Goal: Task Accomplishment & Management: Manage account settings

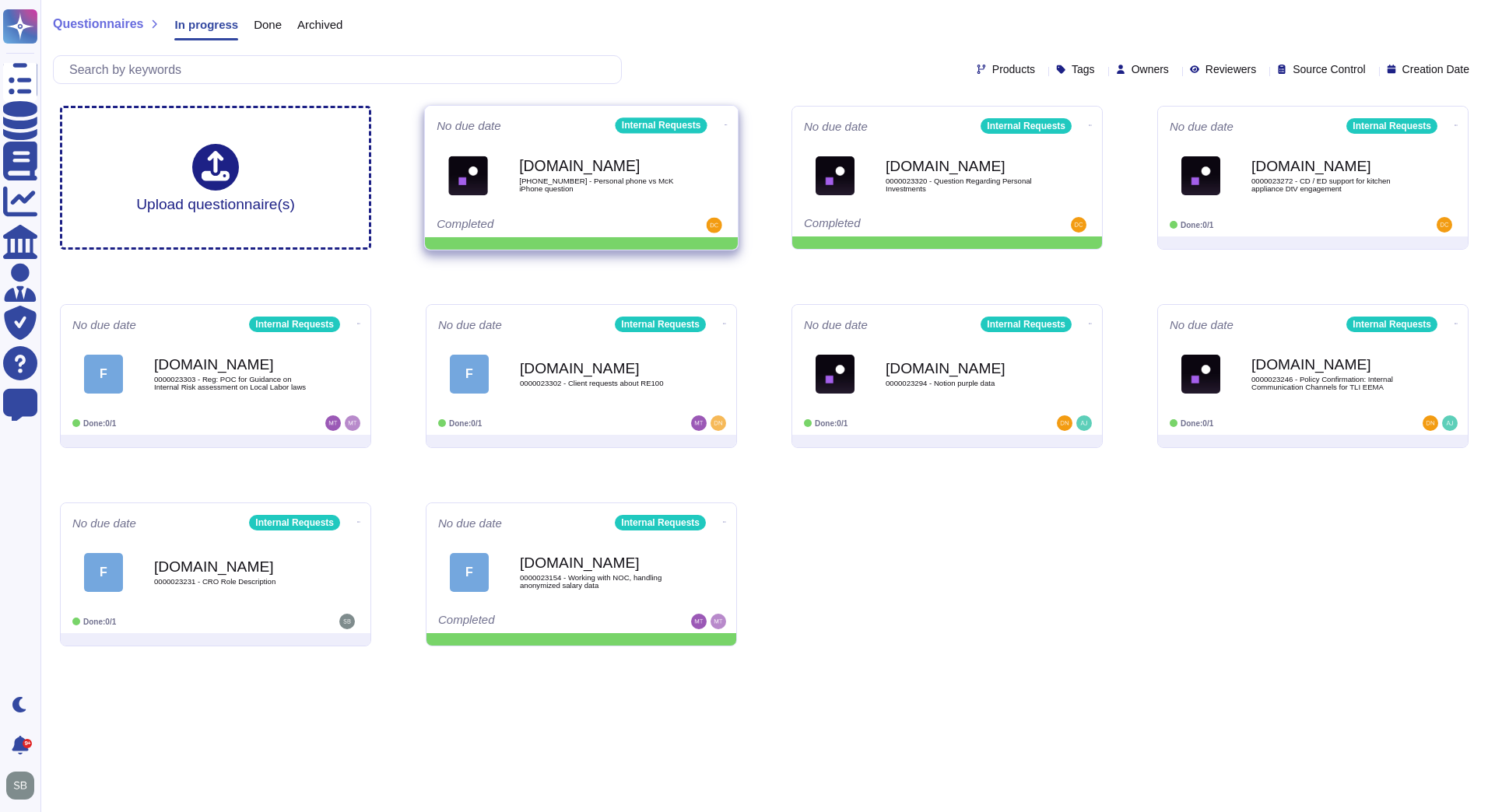
click at [725, 123] on icon at bounding box center [726, 125] width 3 height 4
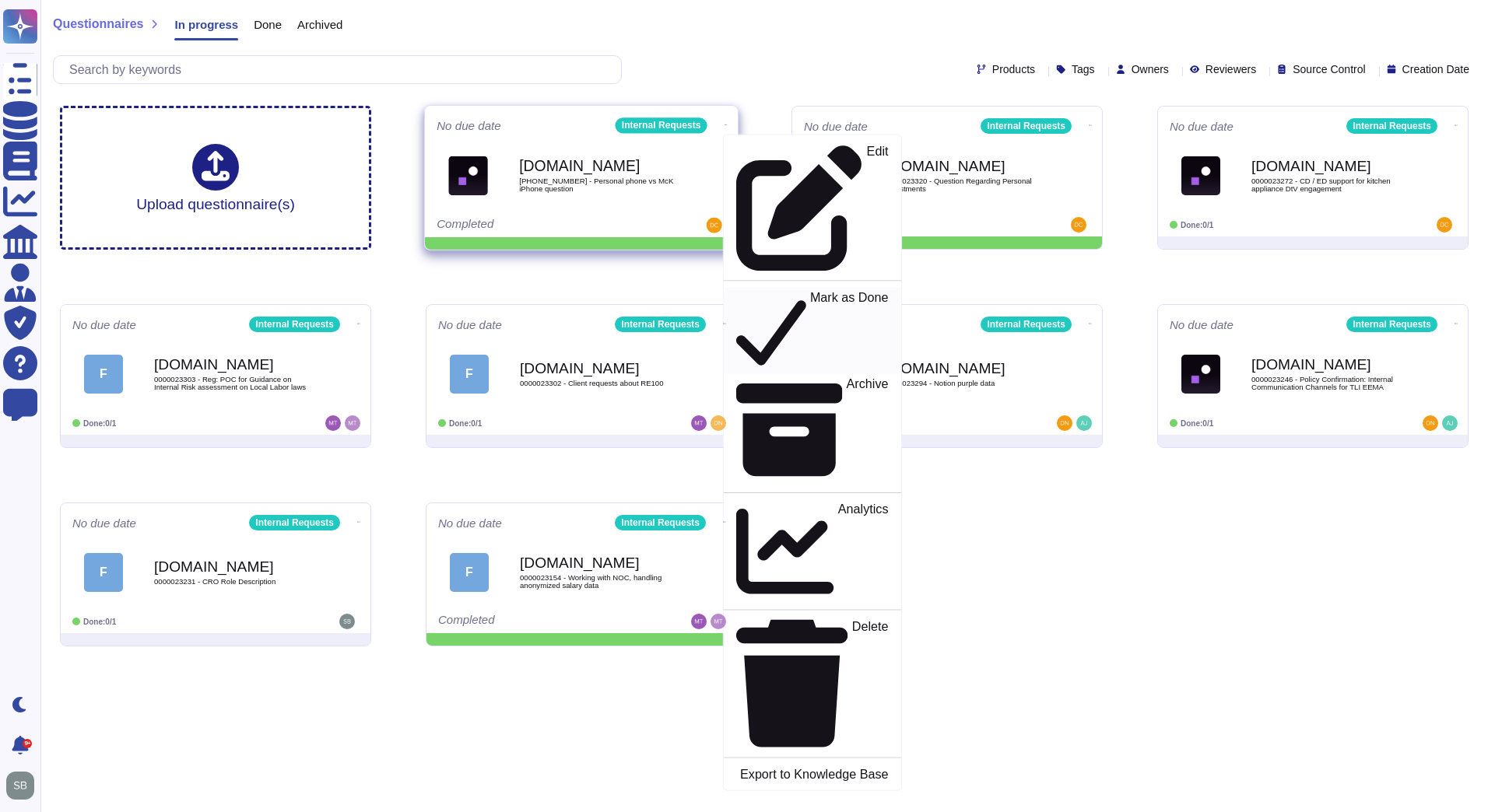
click at [810, 291] on p "Mark as Done" at bounding box center [849, 331] width 78 height 79
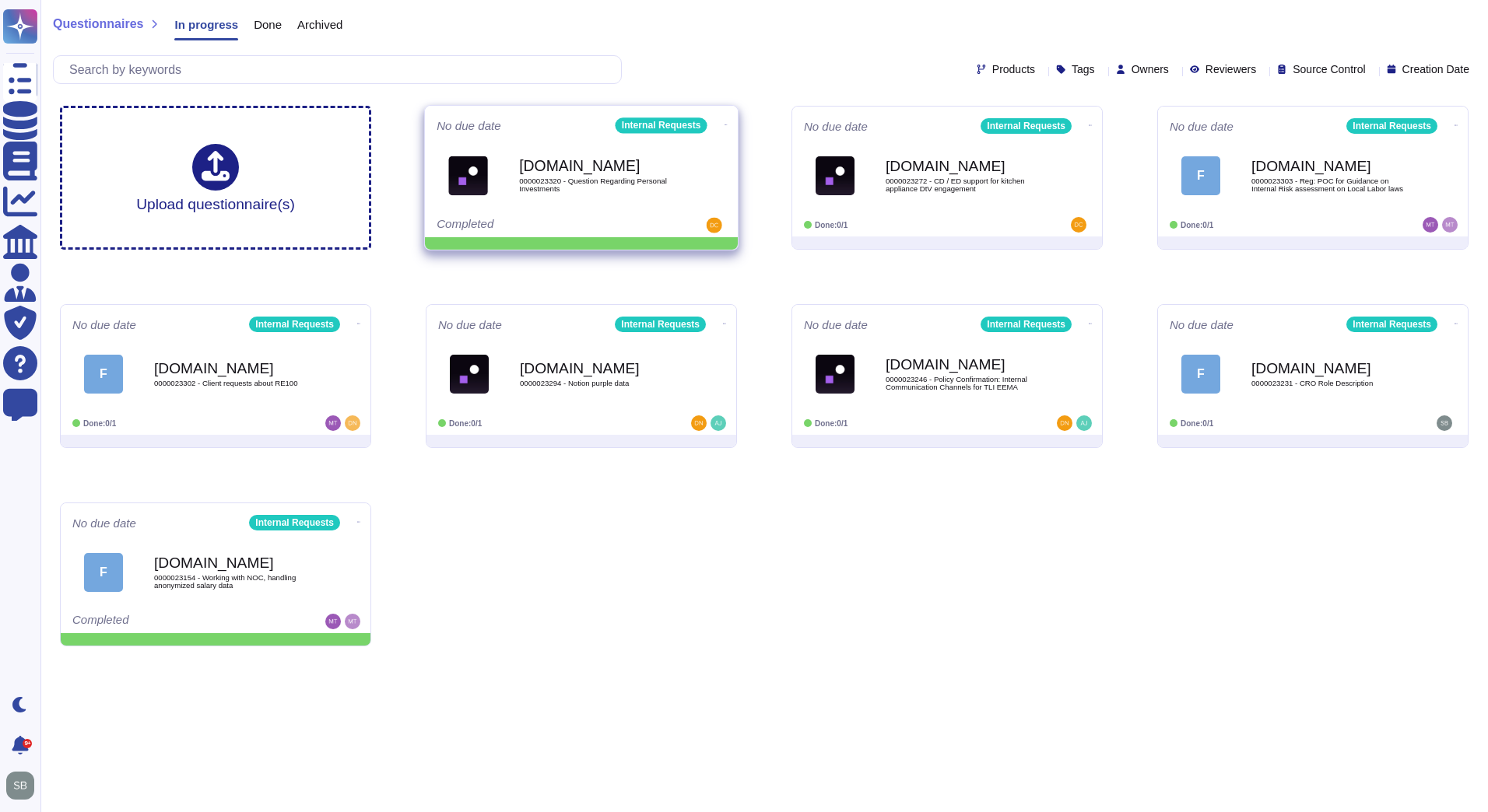
click at [725, 123] on icon at bounding box center [726, 125] width 3 height 4
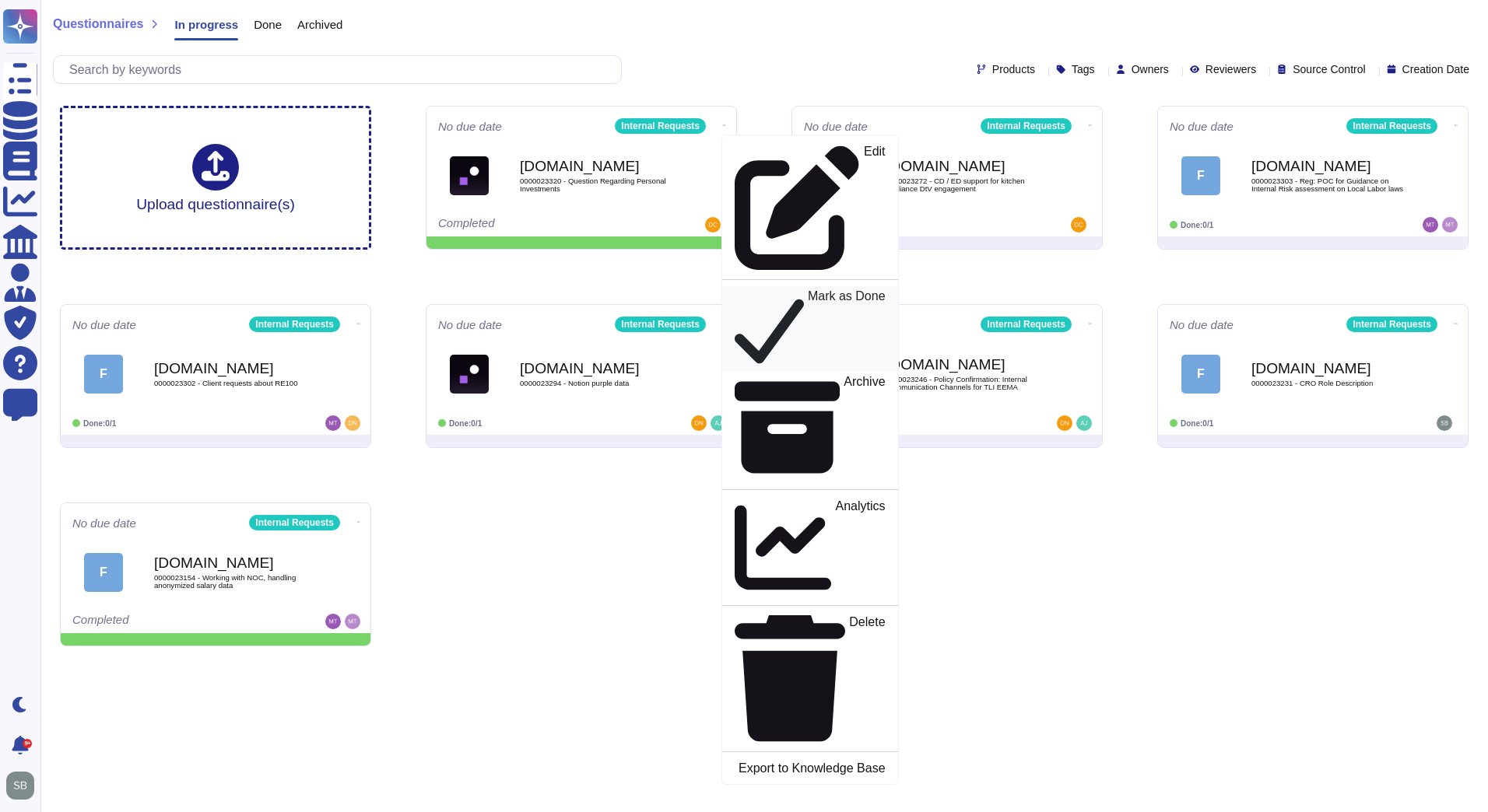
click at [807, 290] on p "Mark as Done" at bounding box center [846, 329] width 78 height 78
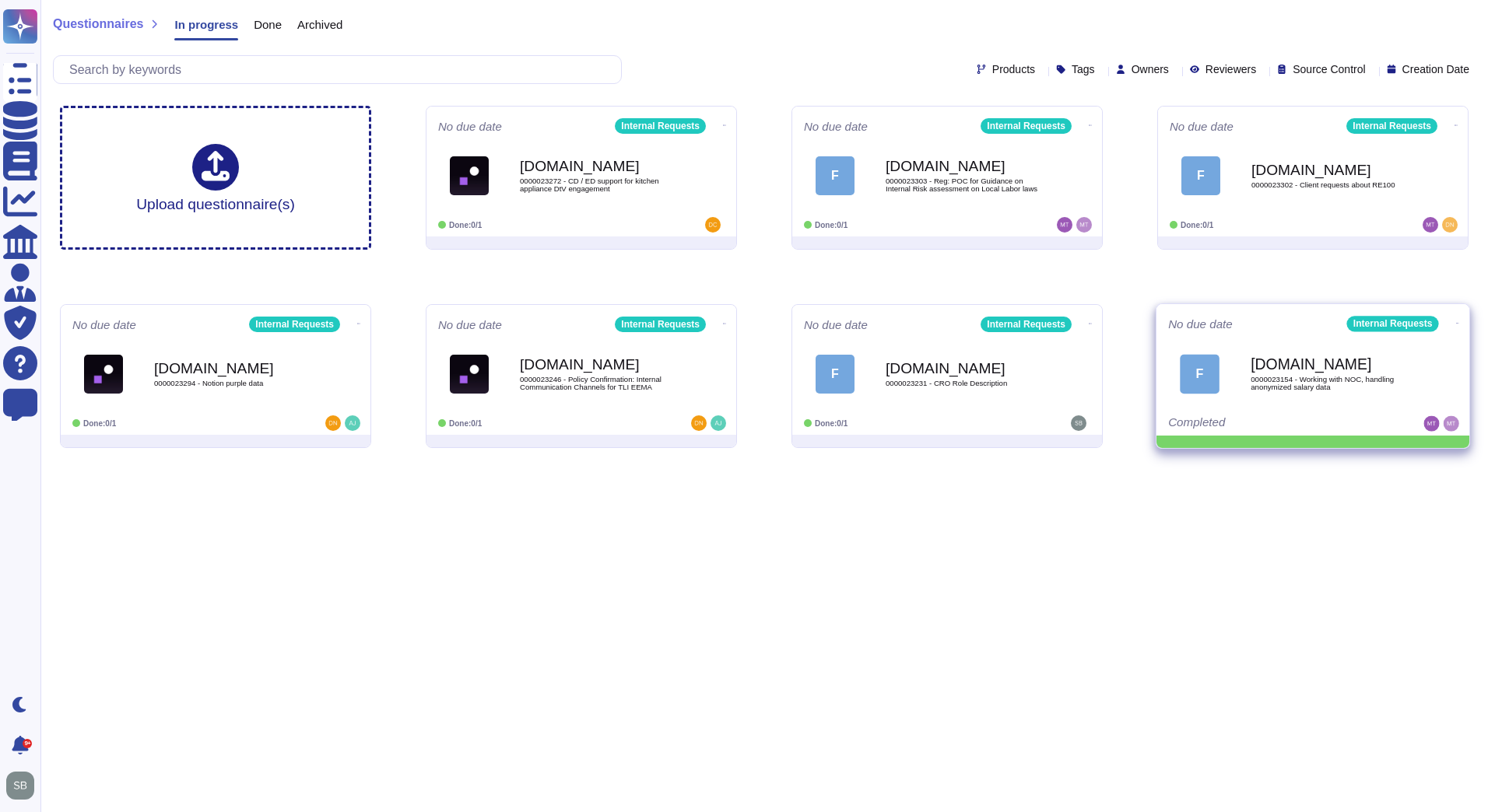
click at [1456, 321] on icon at bounding box center [1458, 323] width 3 height 4
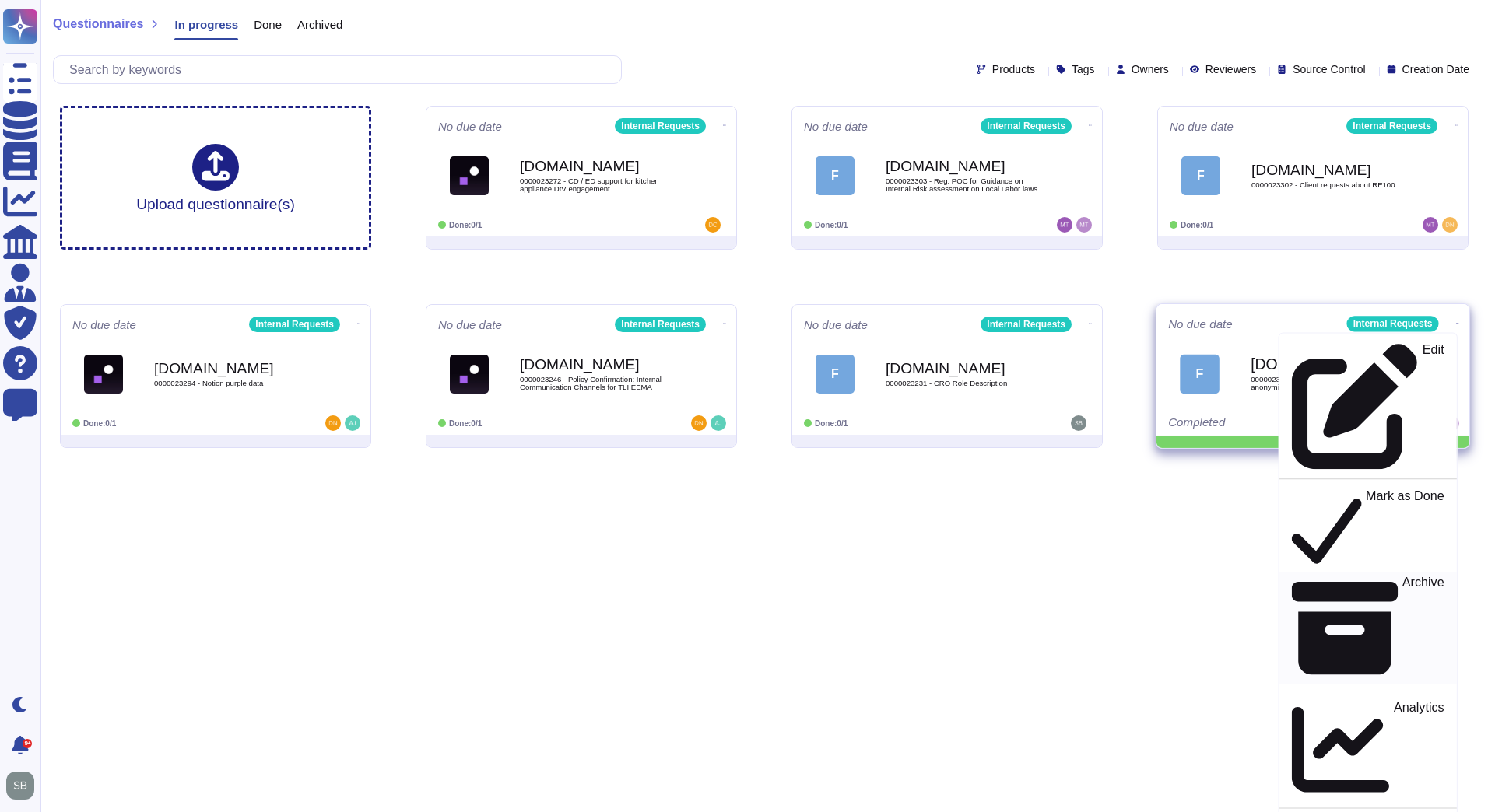
click at [1354, 572] on link "Archive" at bounding box center [1368, 628] width 177 height 113
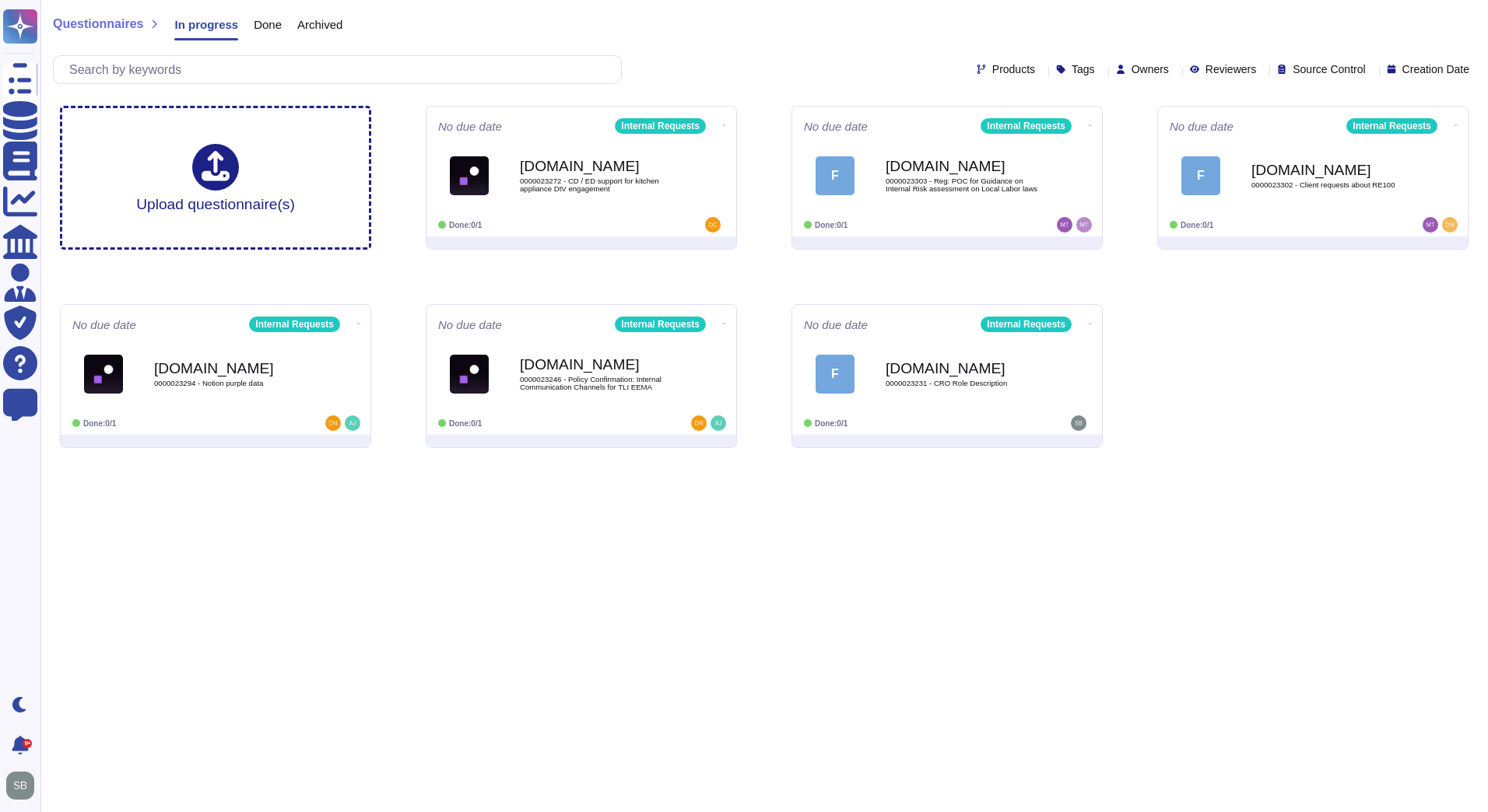
click at [322, 26] on span "Archived" at bounding box center [320, 25] width 45 height 12
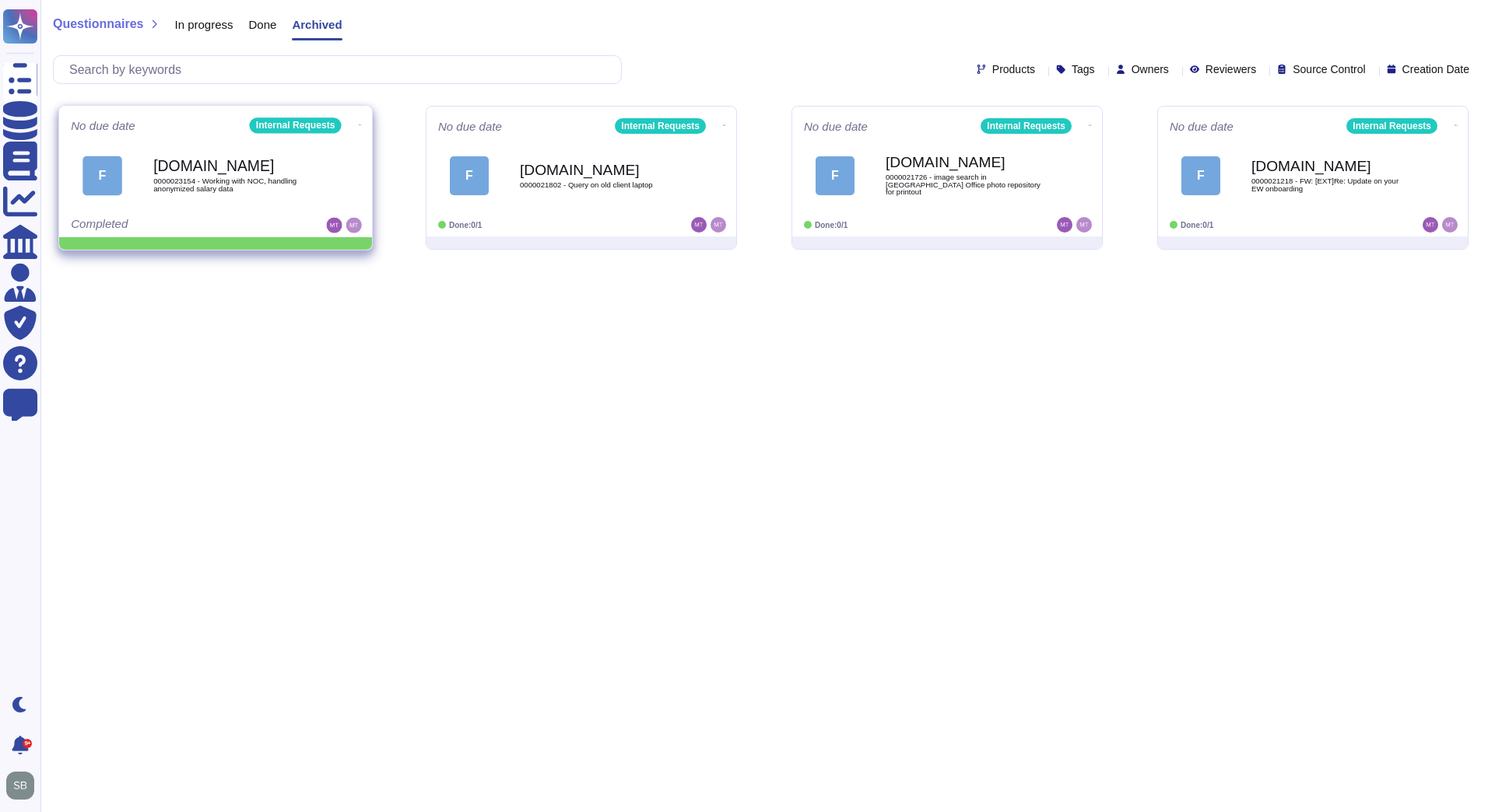
click at [358, 123] on icon at bounding box center [360, 125] width 3 height 4
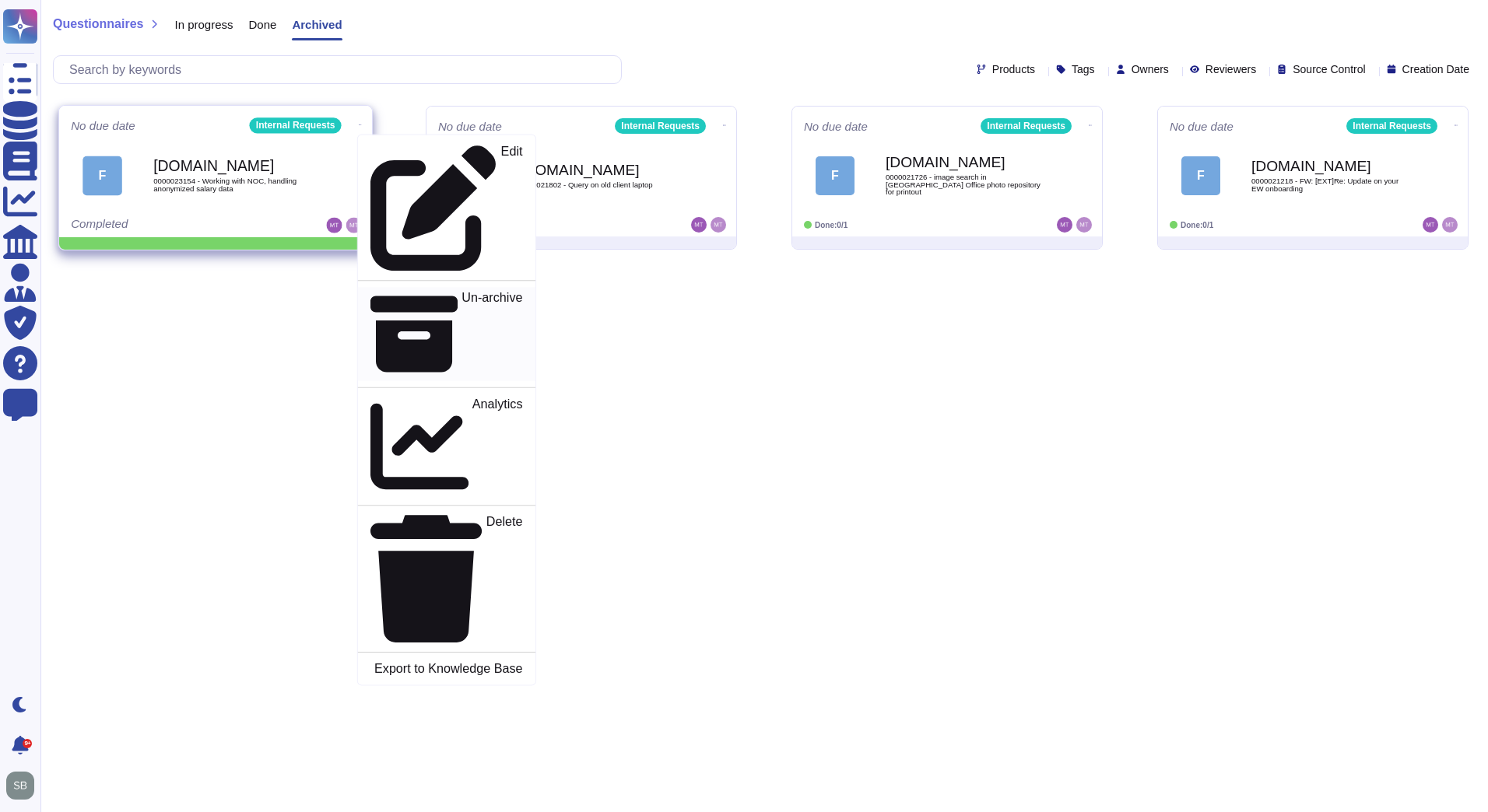
click at [461, 291] on p "Un-archive" at bounding box center [491, 334] width 60 height 86
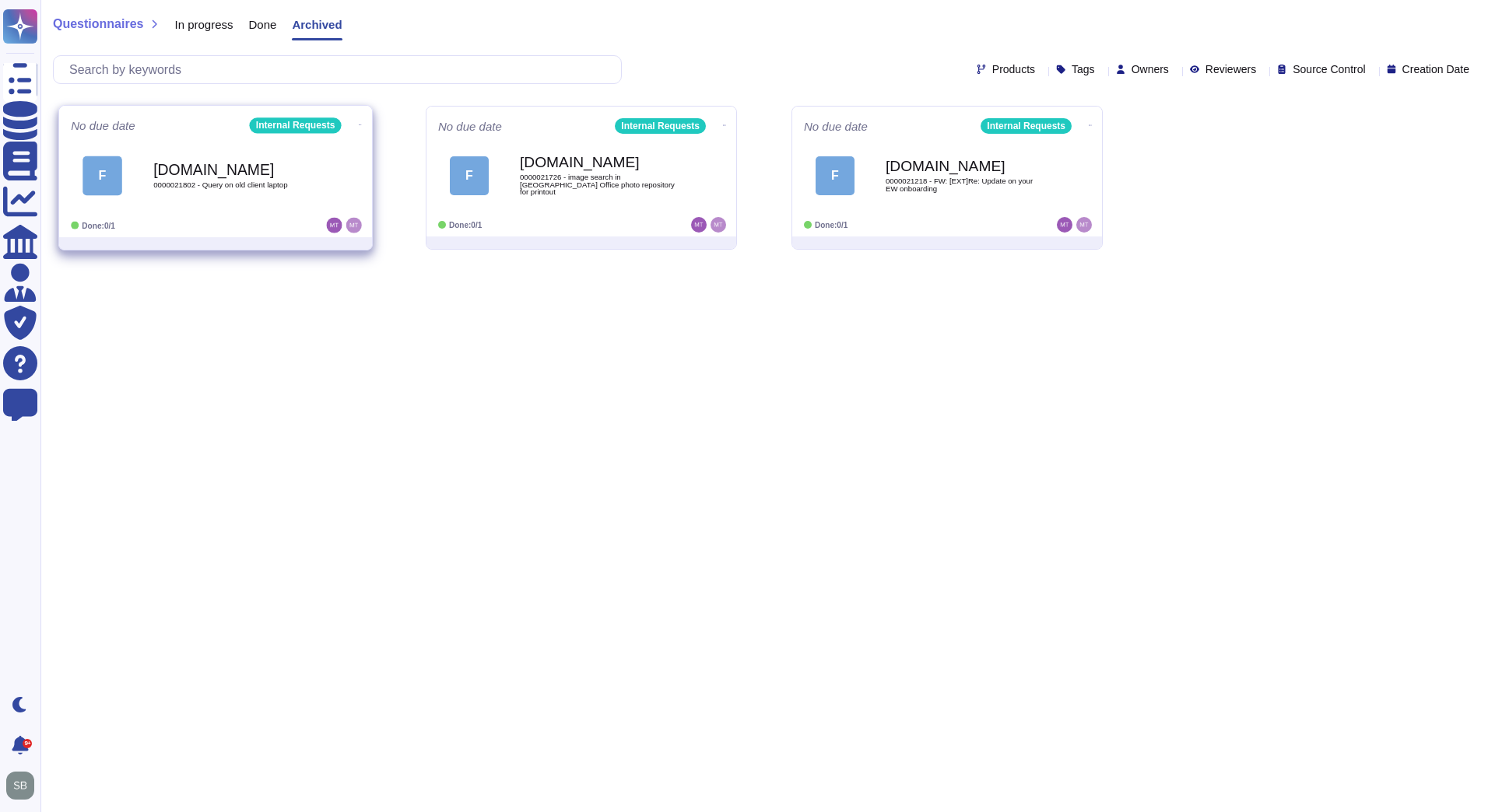
click at [358, 123] on icon at bounding box center [360, 125] width 3 height 4
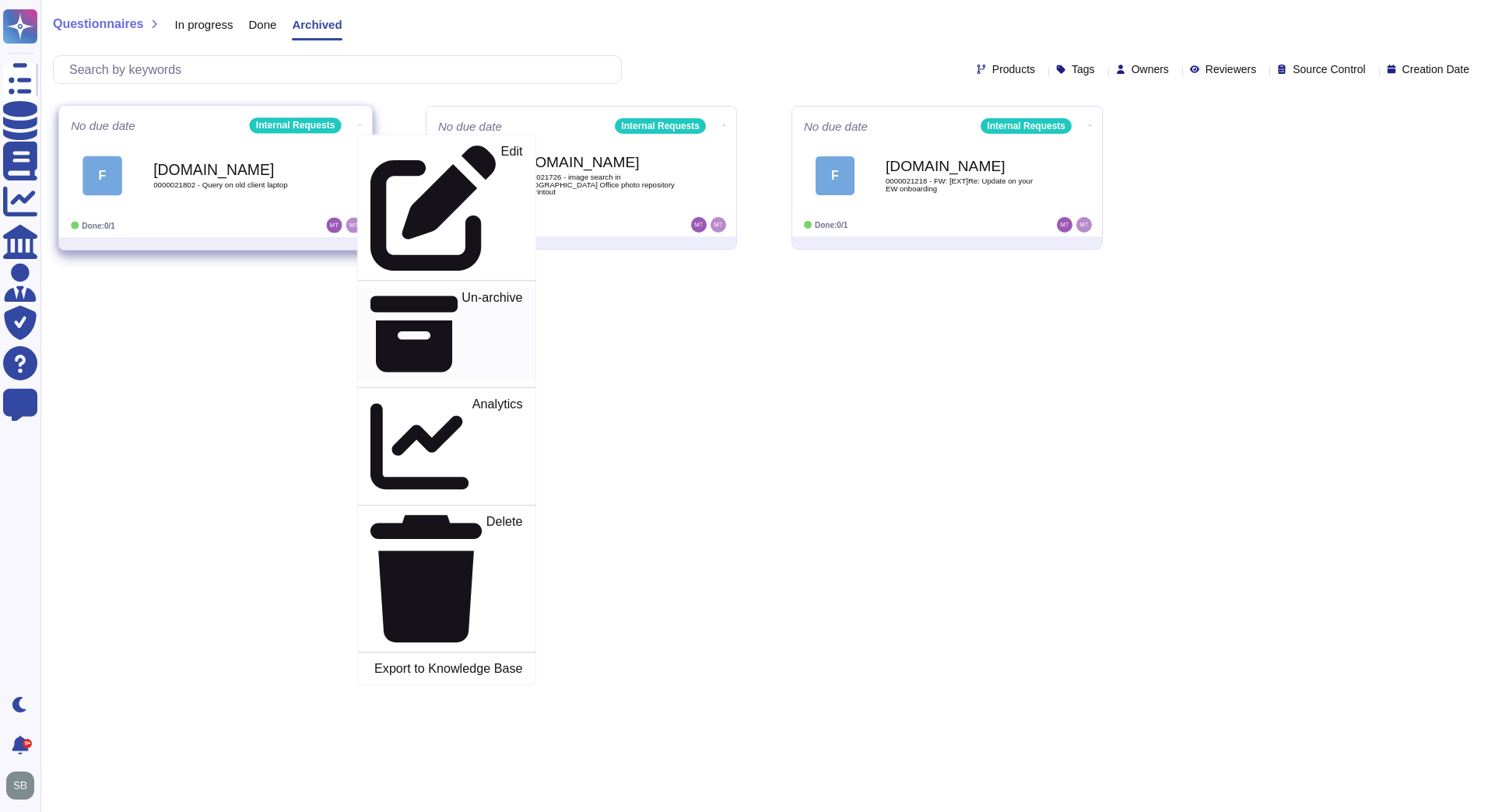
click at [461, 291] on p "Un-archive" at bounding box center [491, 334] width 60 height 86
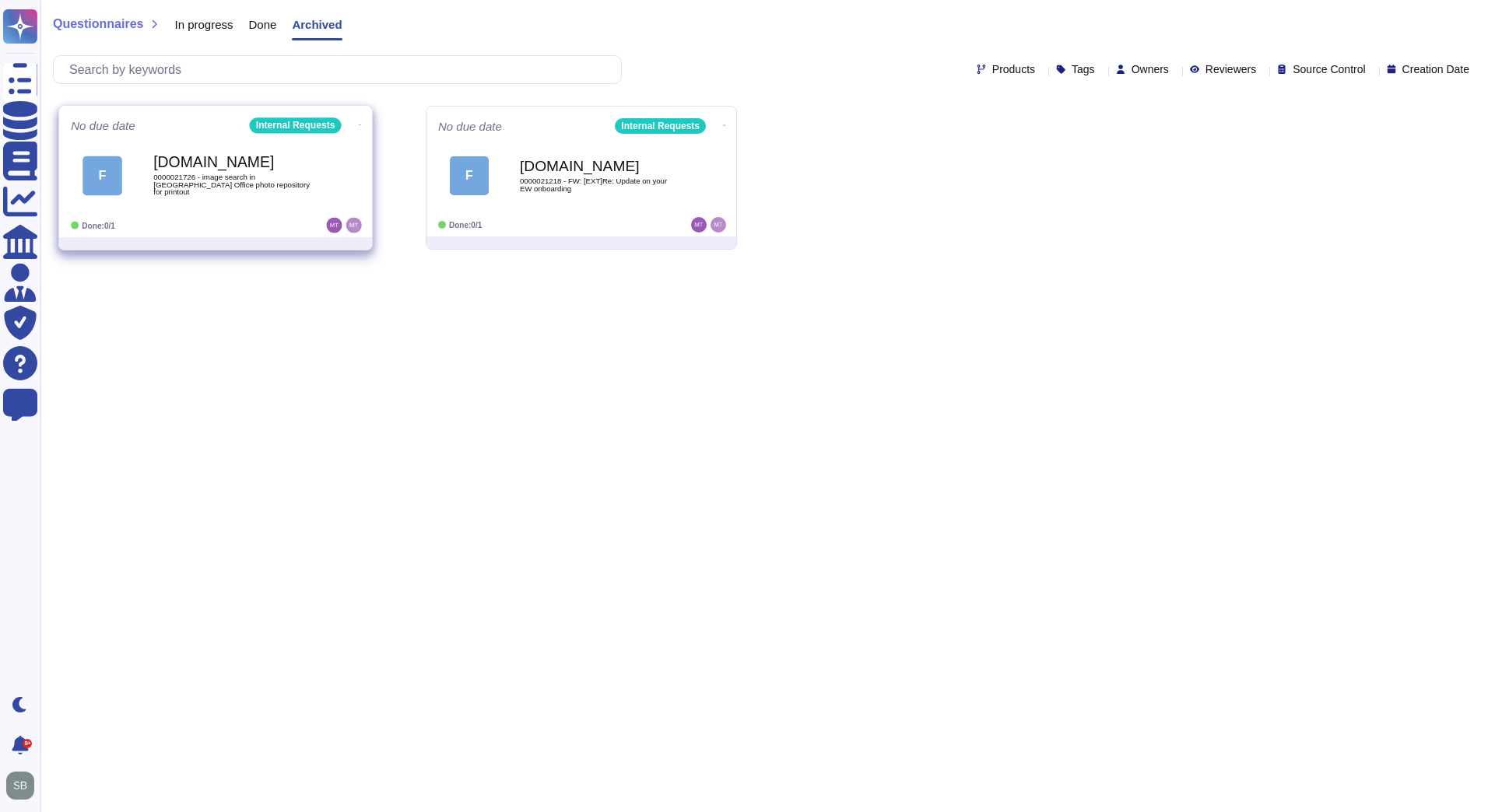
click at [358, 123] on icon at bounding box center [360, 125] width 3 height 4
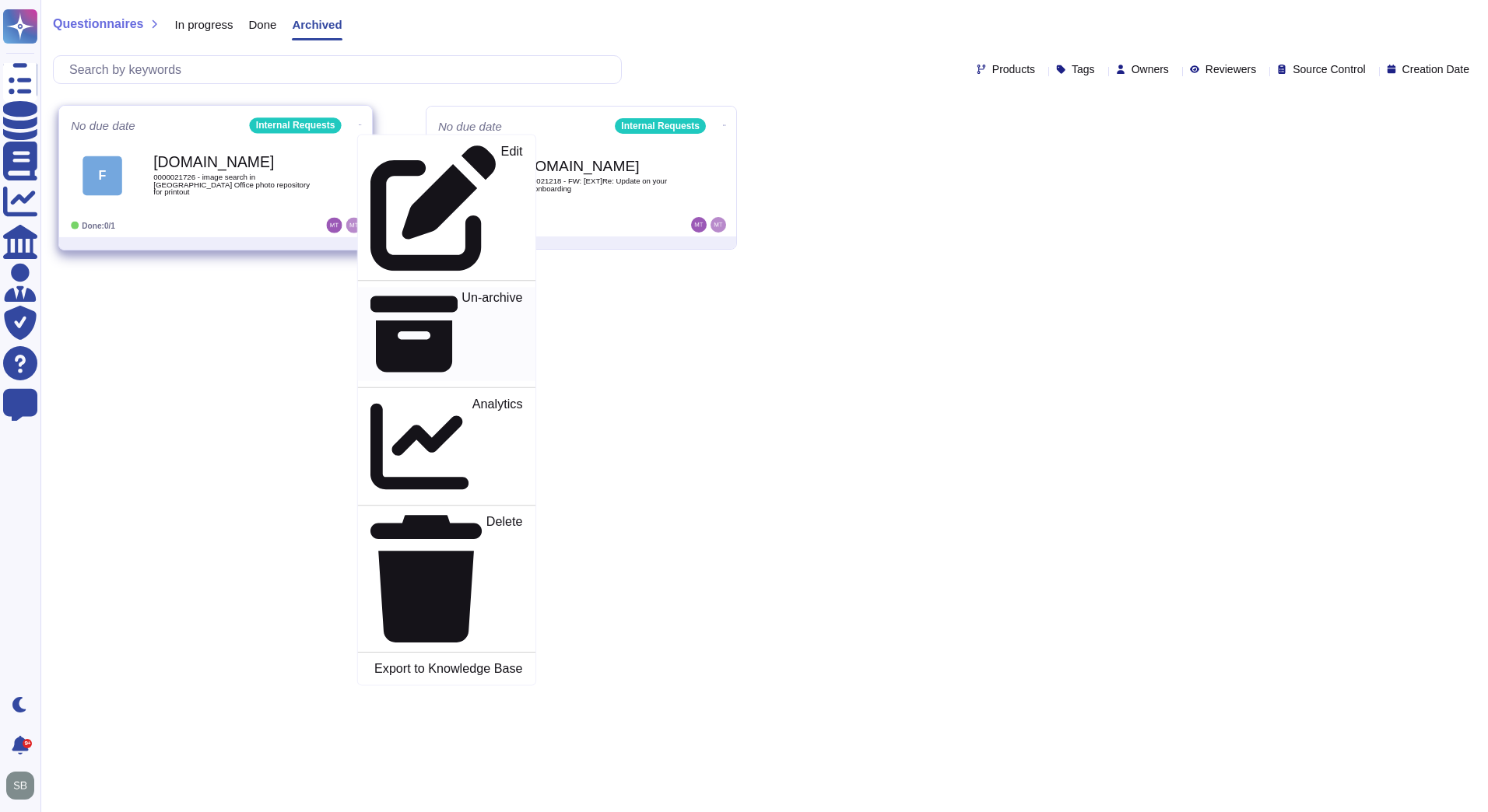
click at [461, 291] on p "Un-archive" at bounding box center [491, 334] width 60 height 86
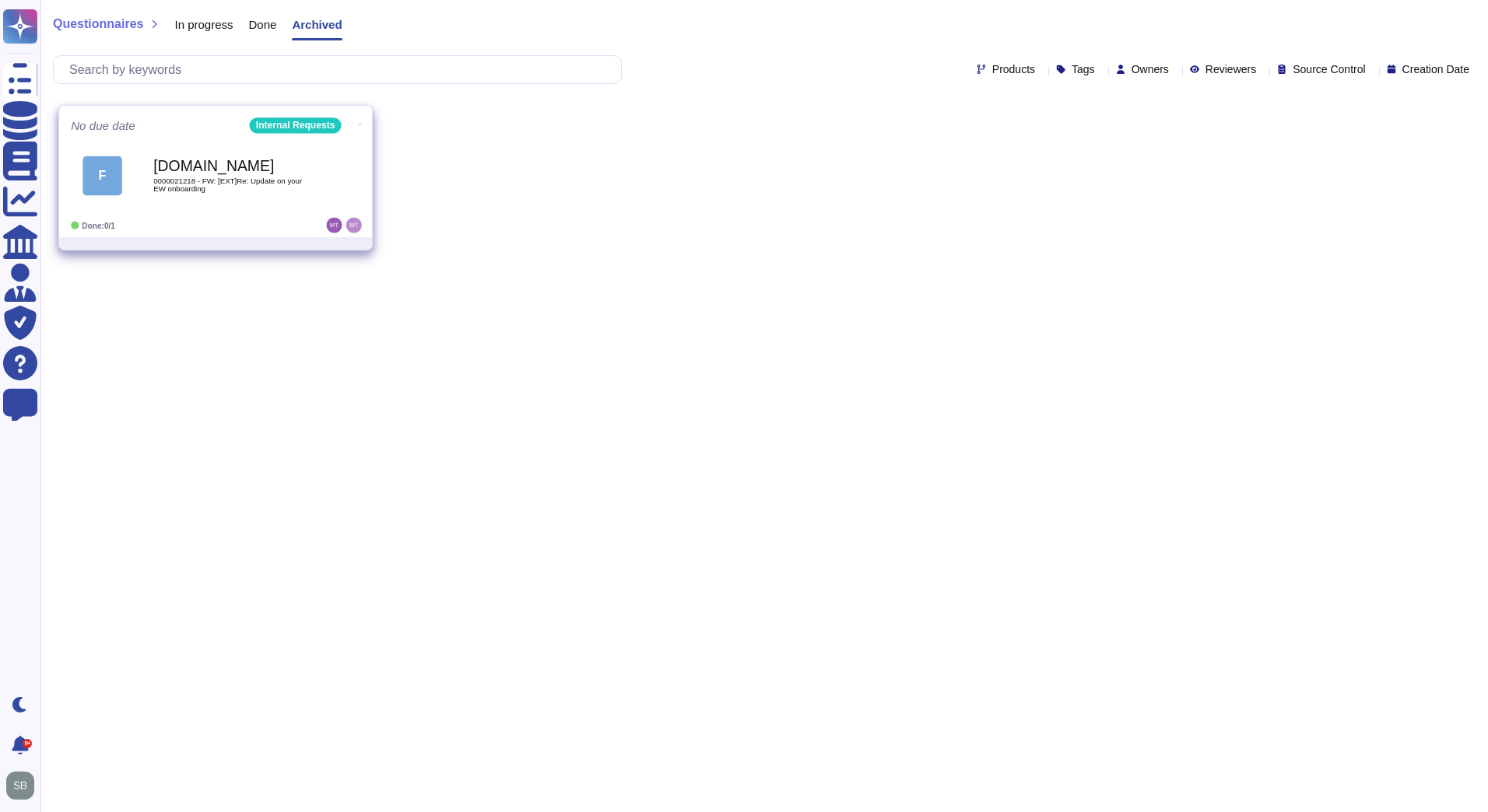
click at [358, 123] on icon at bounding box center [360, 125] width 3 height 4
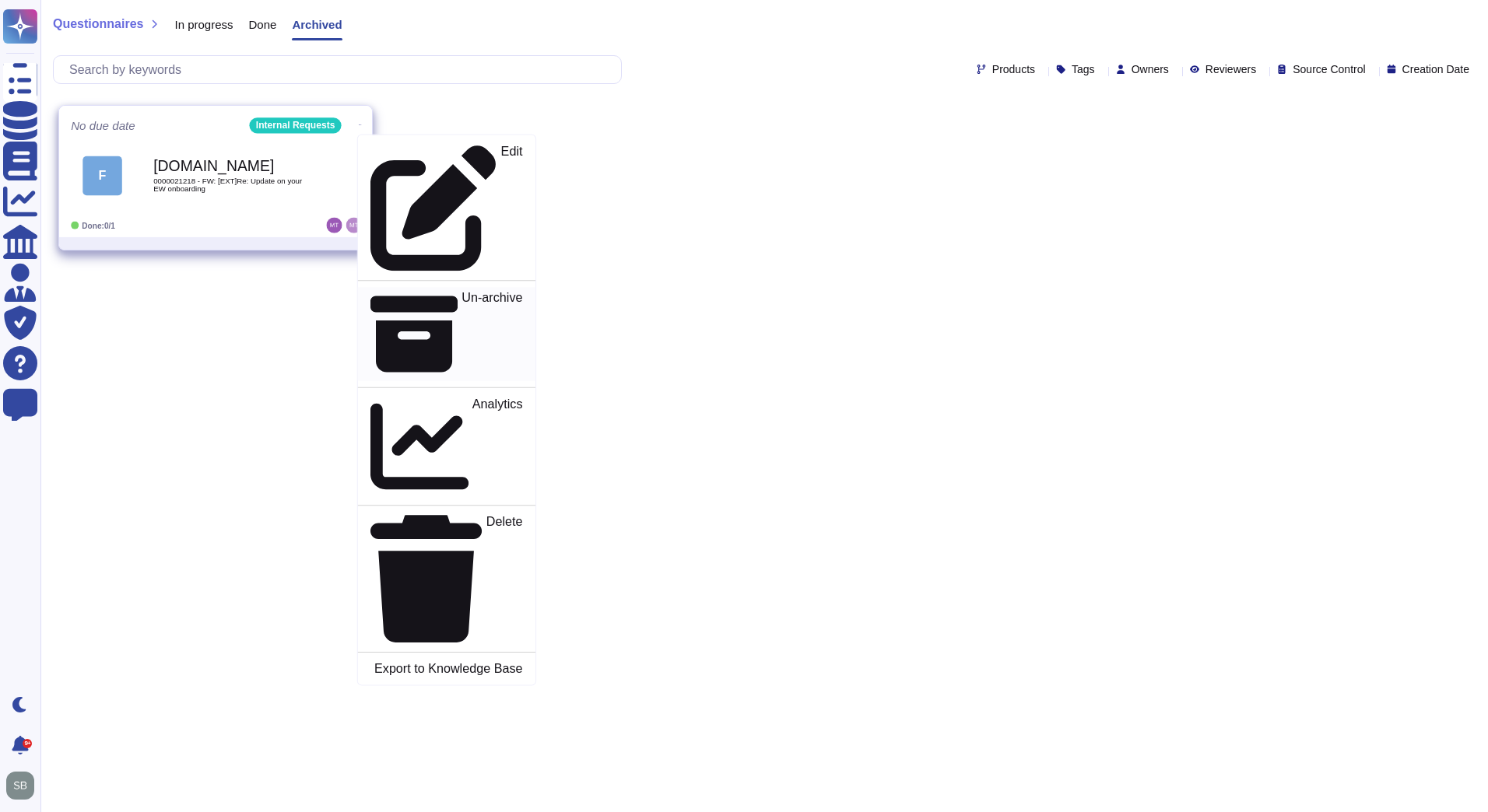
click at [461, 291] on p "Un-archive" at bounding box center [491, 334] width 60 height 86
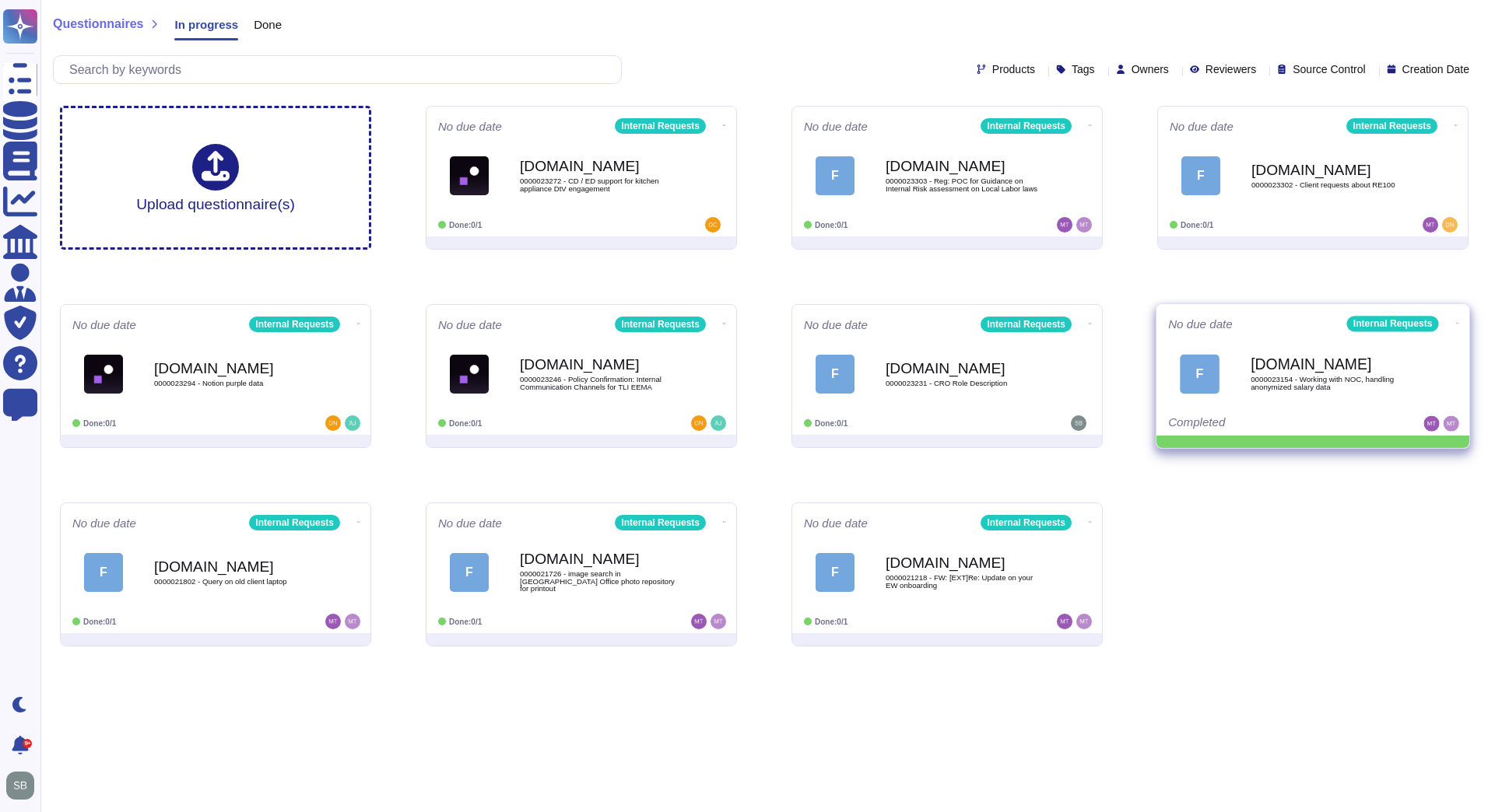
click at [1454, 315] on span at bounding box center [1457, 321] width 6 height 16
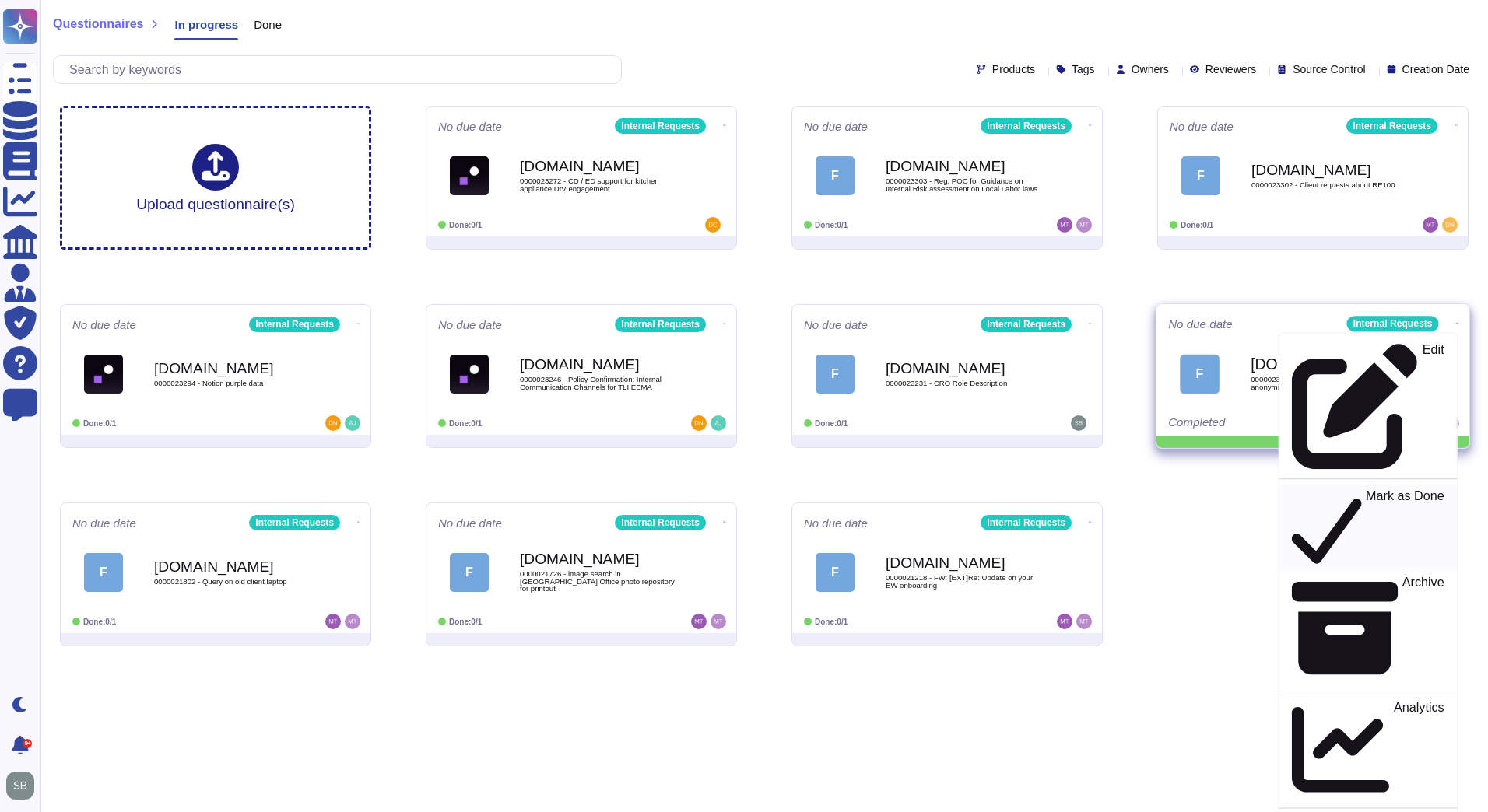
click at [1366, 489] on p "Mark as Done" at bounding box center [1404, 529] width 78 height 79
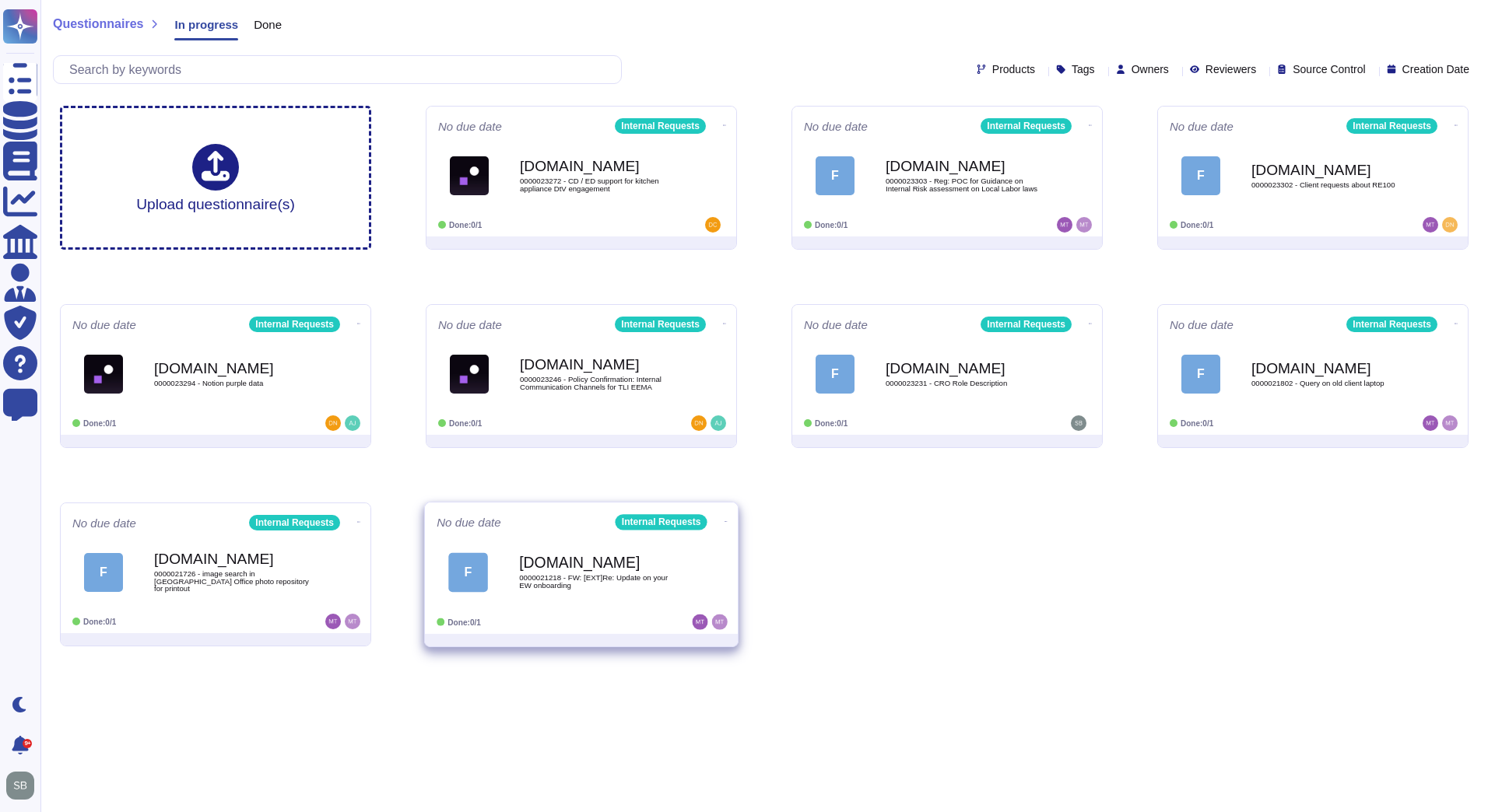
click at [725, 520] on icon at bounding box center [726, 521] width 3 height 4
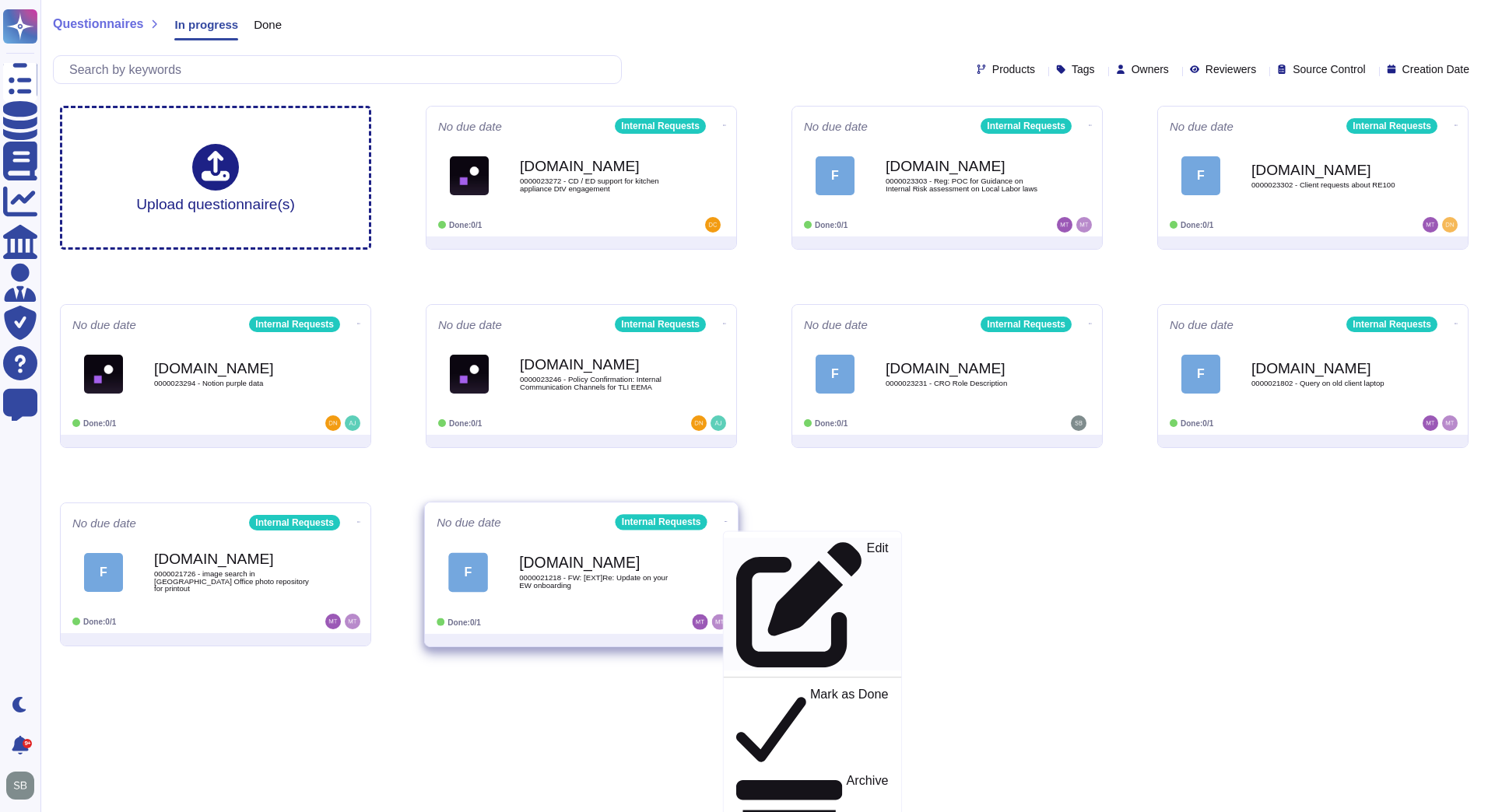
click at [757, 556] on link "Edit" at bounding box center [812, 604] width 177 height 133
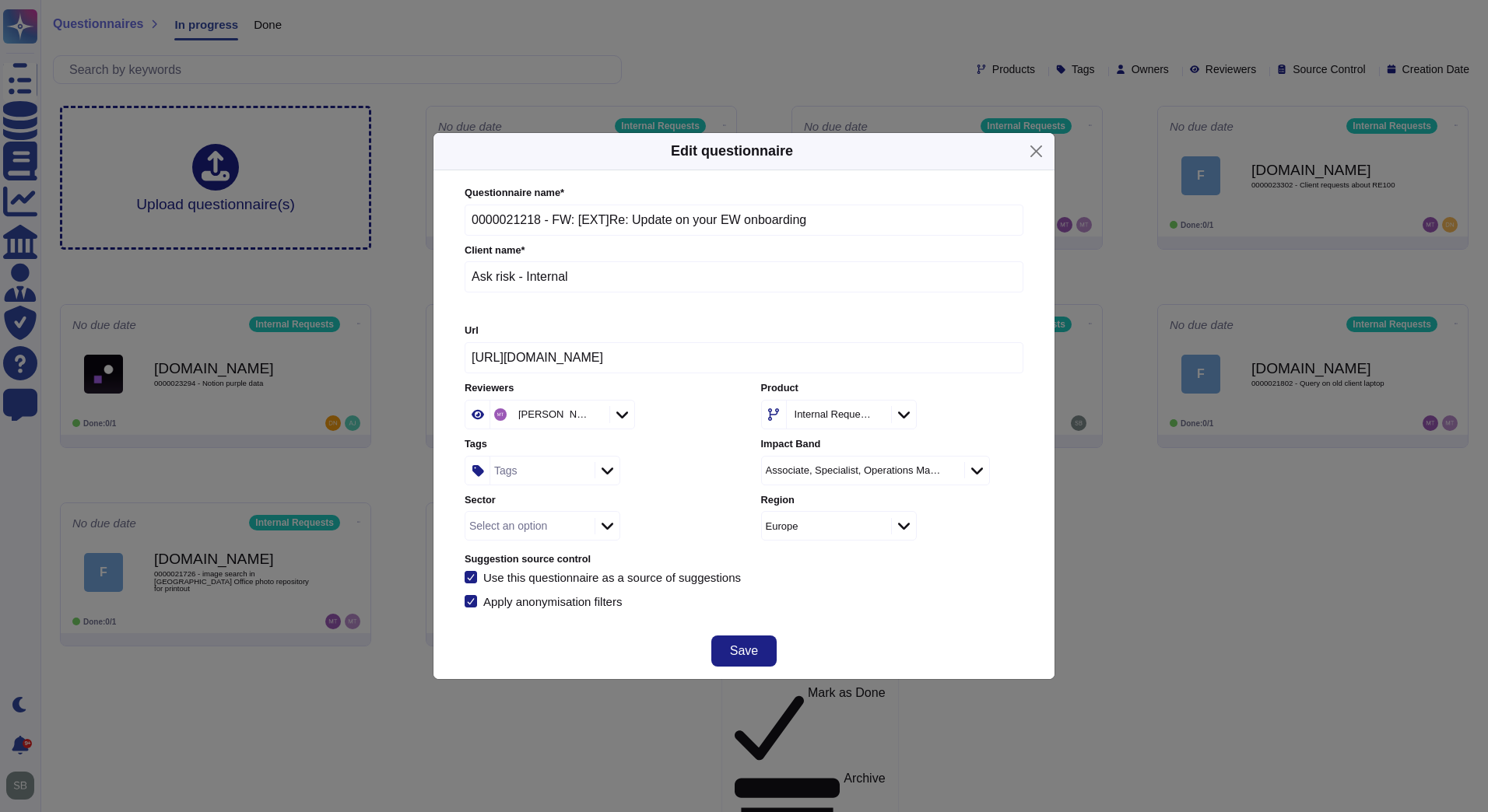
click at [594, 415] on icon at bounding box center [594, 415] width 0 height 0
click at [559, 469] on div "Tags" at bounding box center [540, 470] width 100 height 28
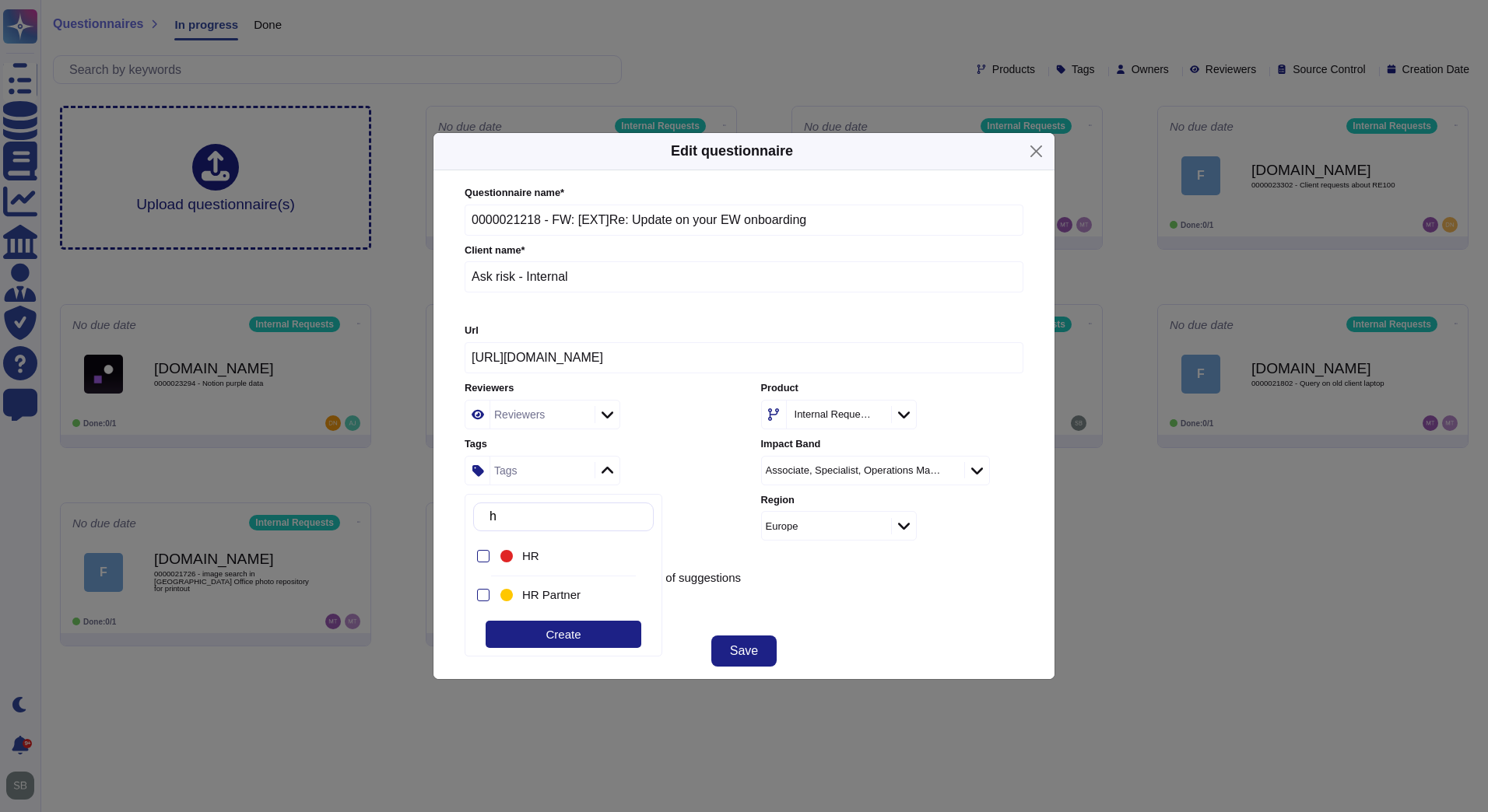
type input "hr"
click at [568, 546] on div "HR" at bounding box center [567, 556] width 140 height 35
click at [818, 580] on div "Use this questionnaire as a source of suggestions" at bounding box center [744, 577] width 558 height 12
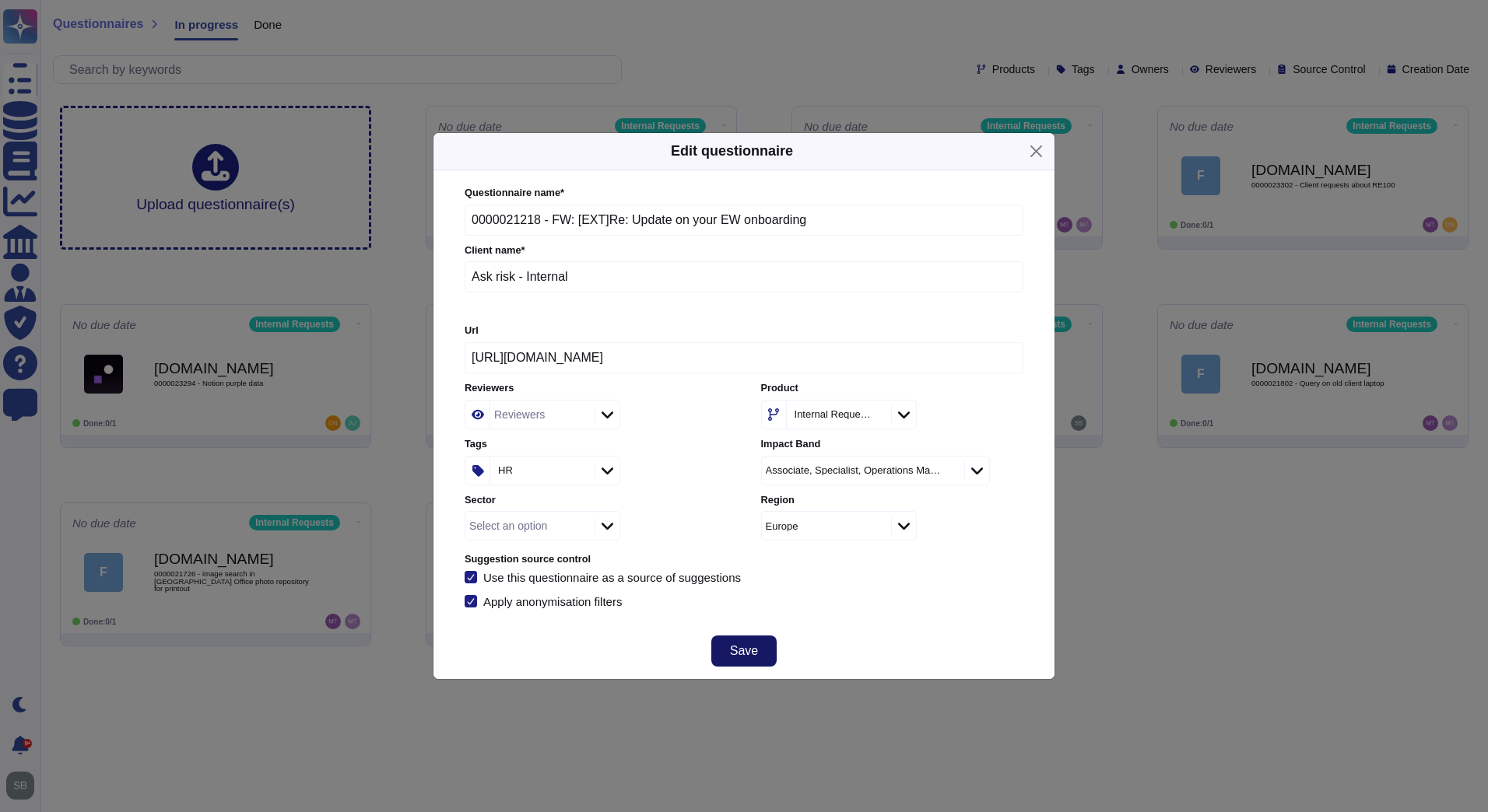
click at [754, 648] on span "Save" at bounding box center [744, 651] width 28 height 12
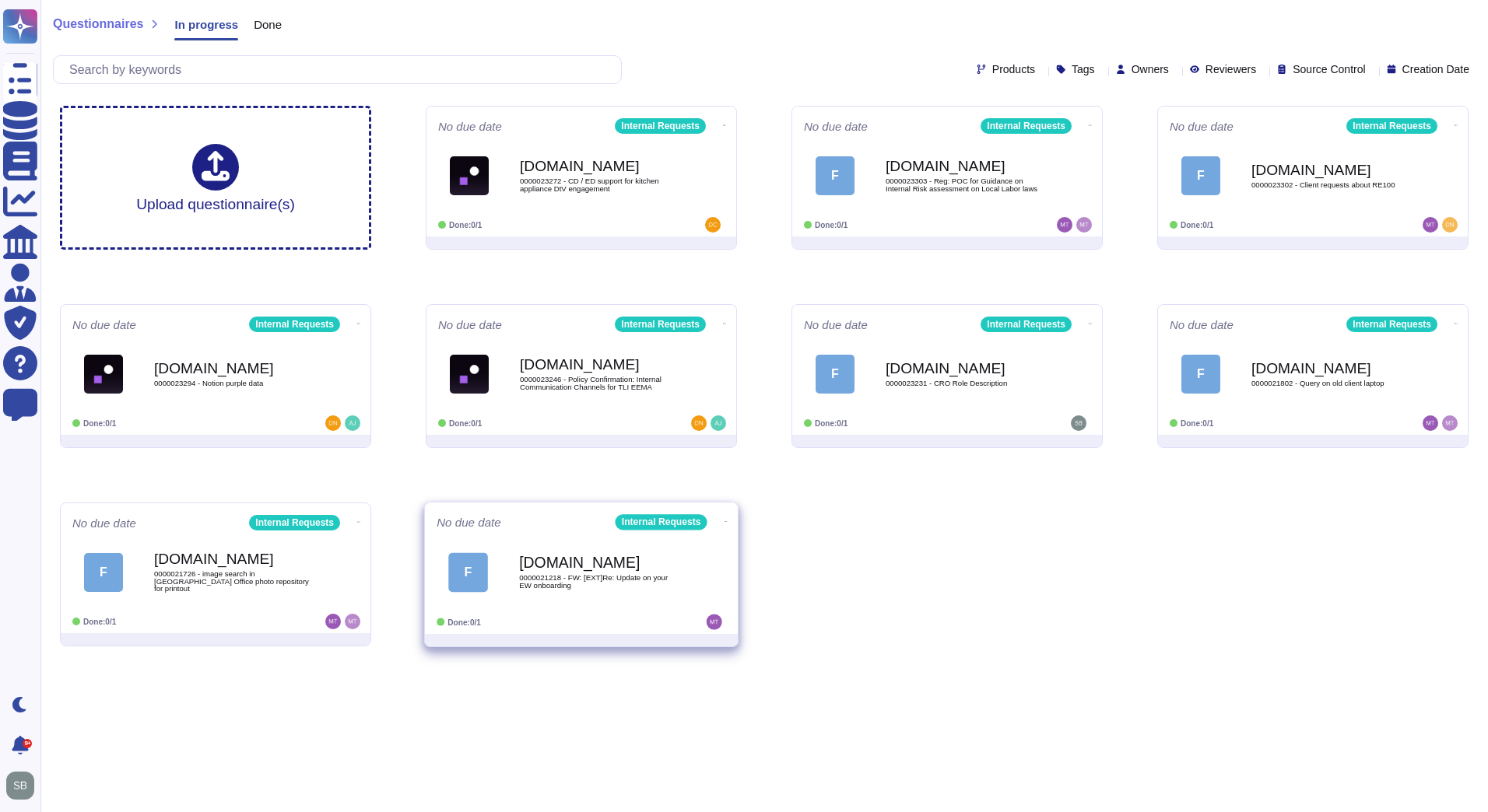
click at [675, 562] on b "[DOMAIN_NAME]" at bounding box center [597, 562] width 157 height 15
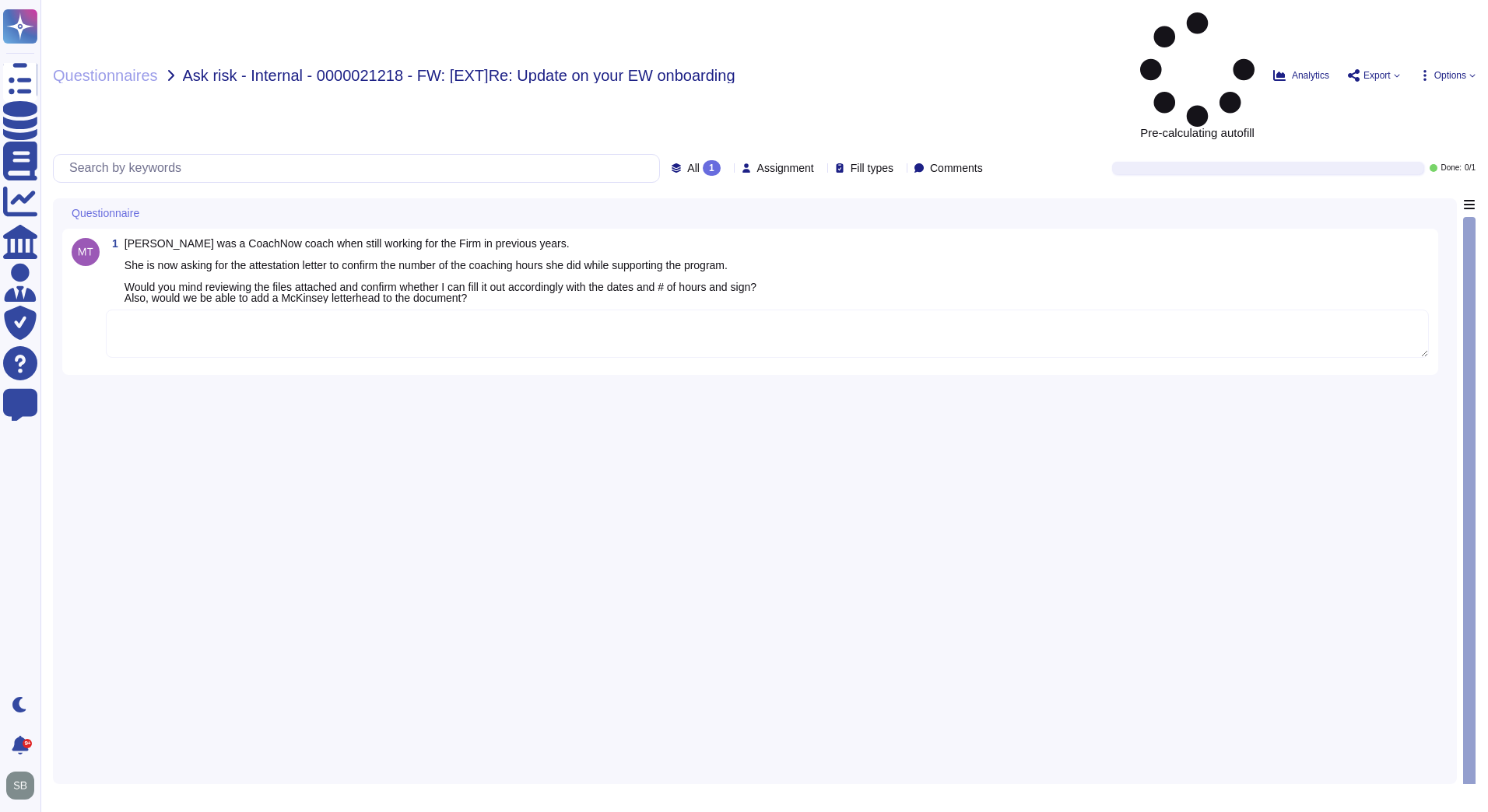
click at [250, 309] on textarea at bounding box center [767, 333] width 1323 height 48
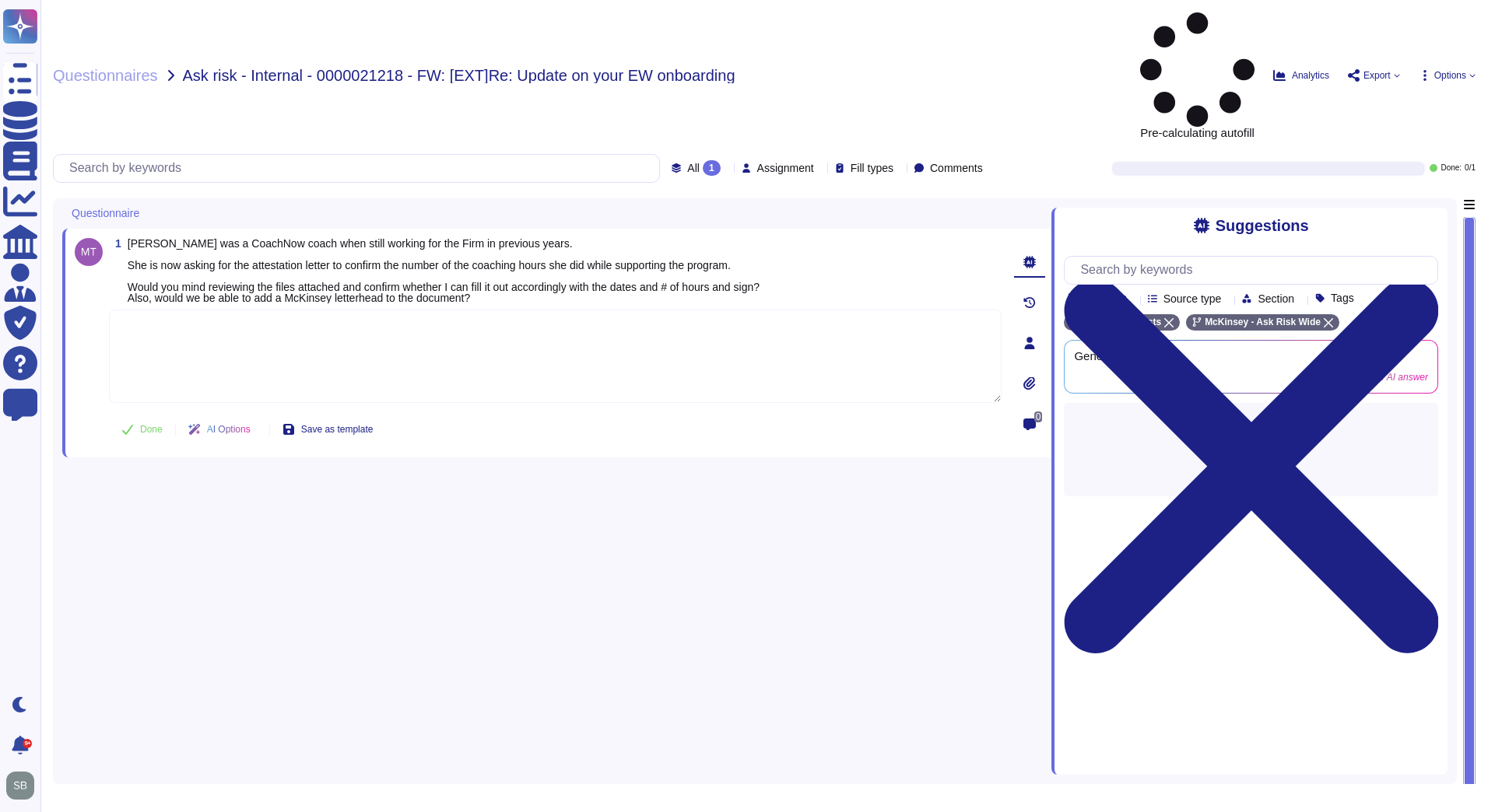
paste textarea "After consulting internally, we do not see any concerns on our end. Kindly reac…"
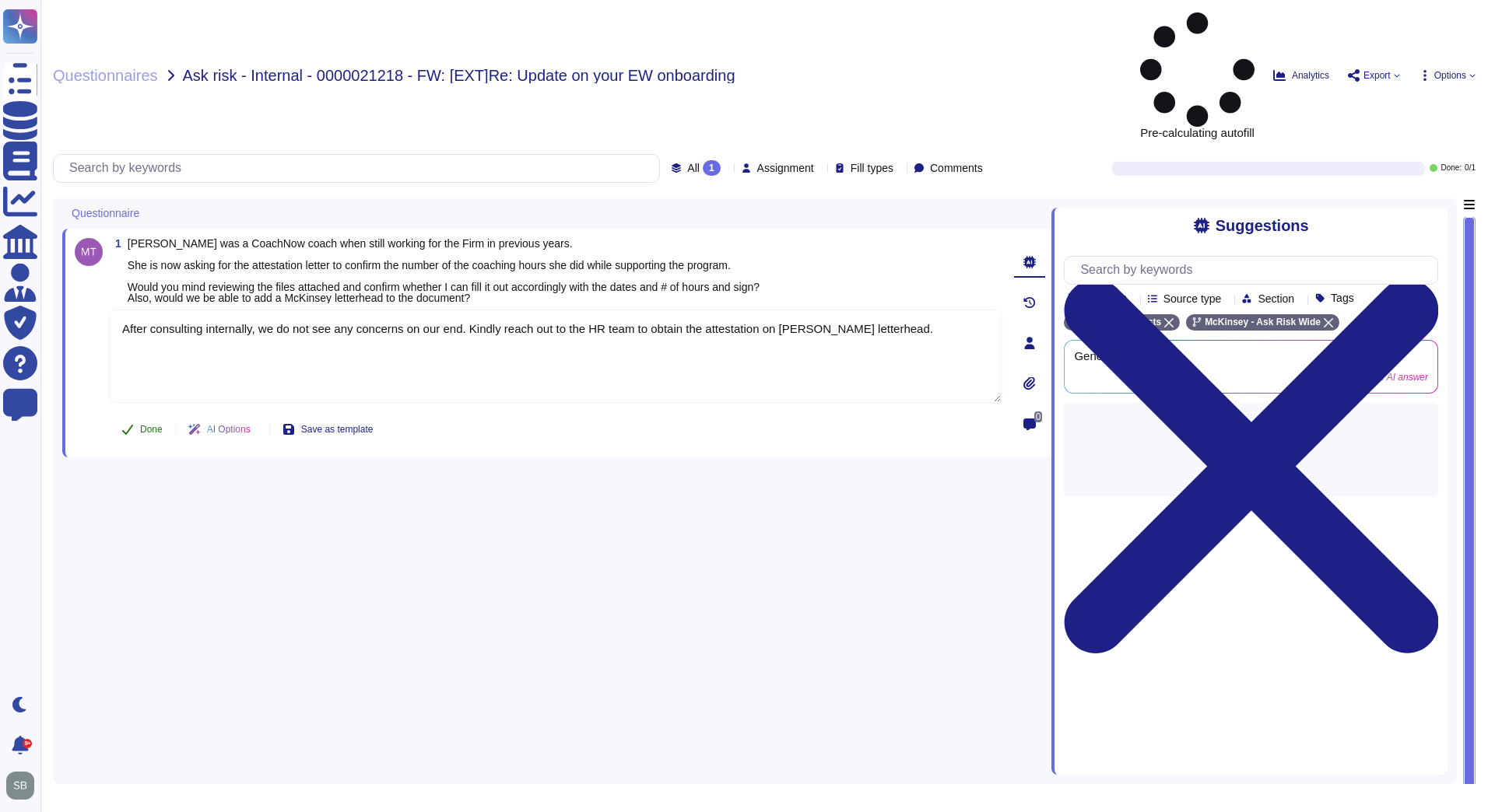
click at [143, 425] on span "Done" at bounding box center [152, 429] width 22 height 9
type textarea "After consulting internally, we do not see any concerns on our end. Kindly reac…"
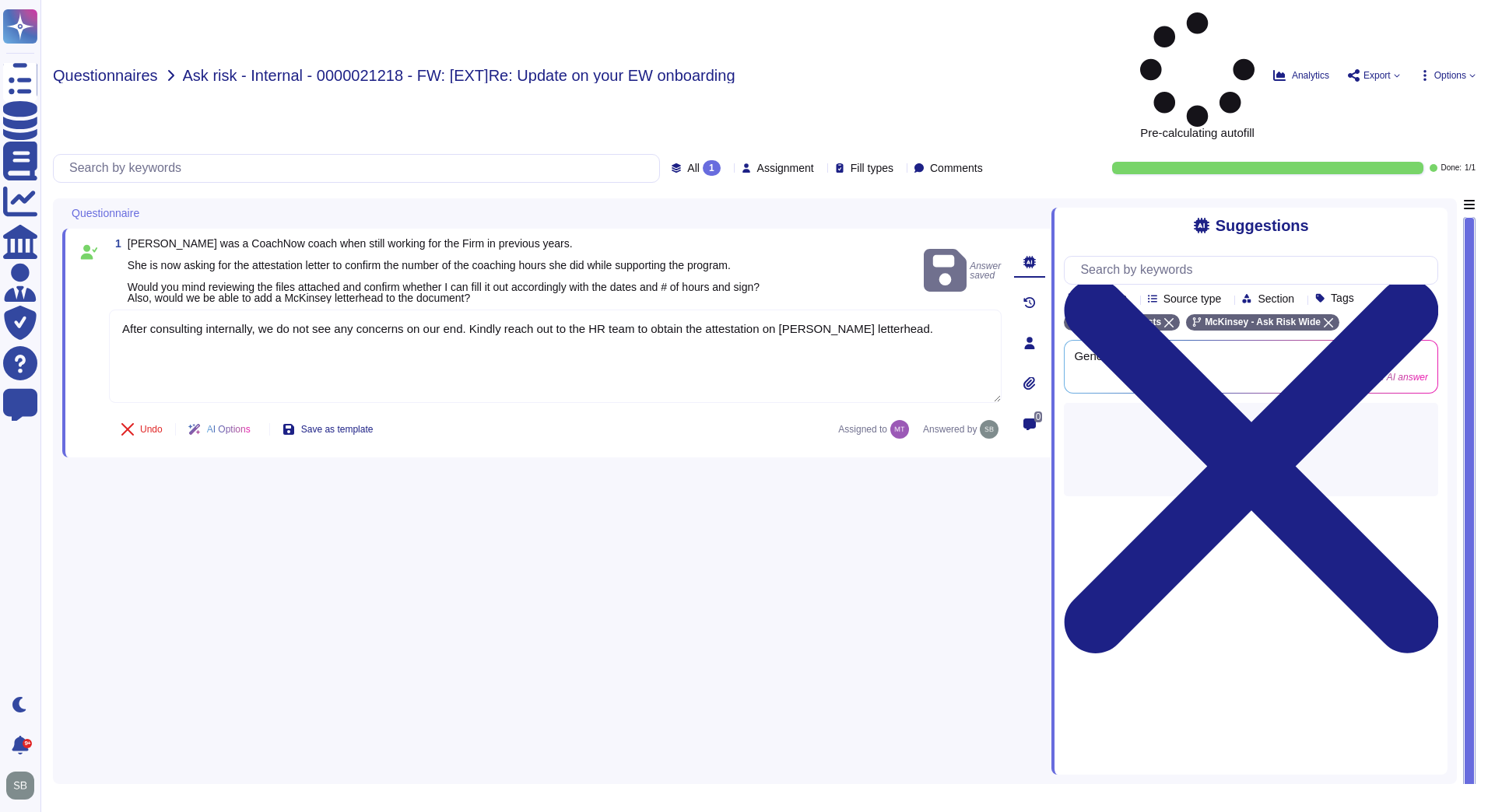
click at [85, 68] on span "Questionnaires" at bounding box center [105, 76] width 105 height 15
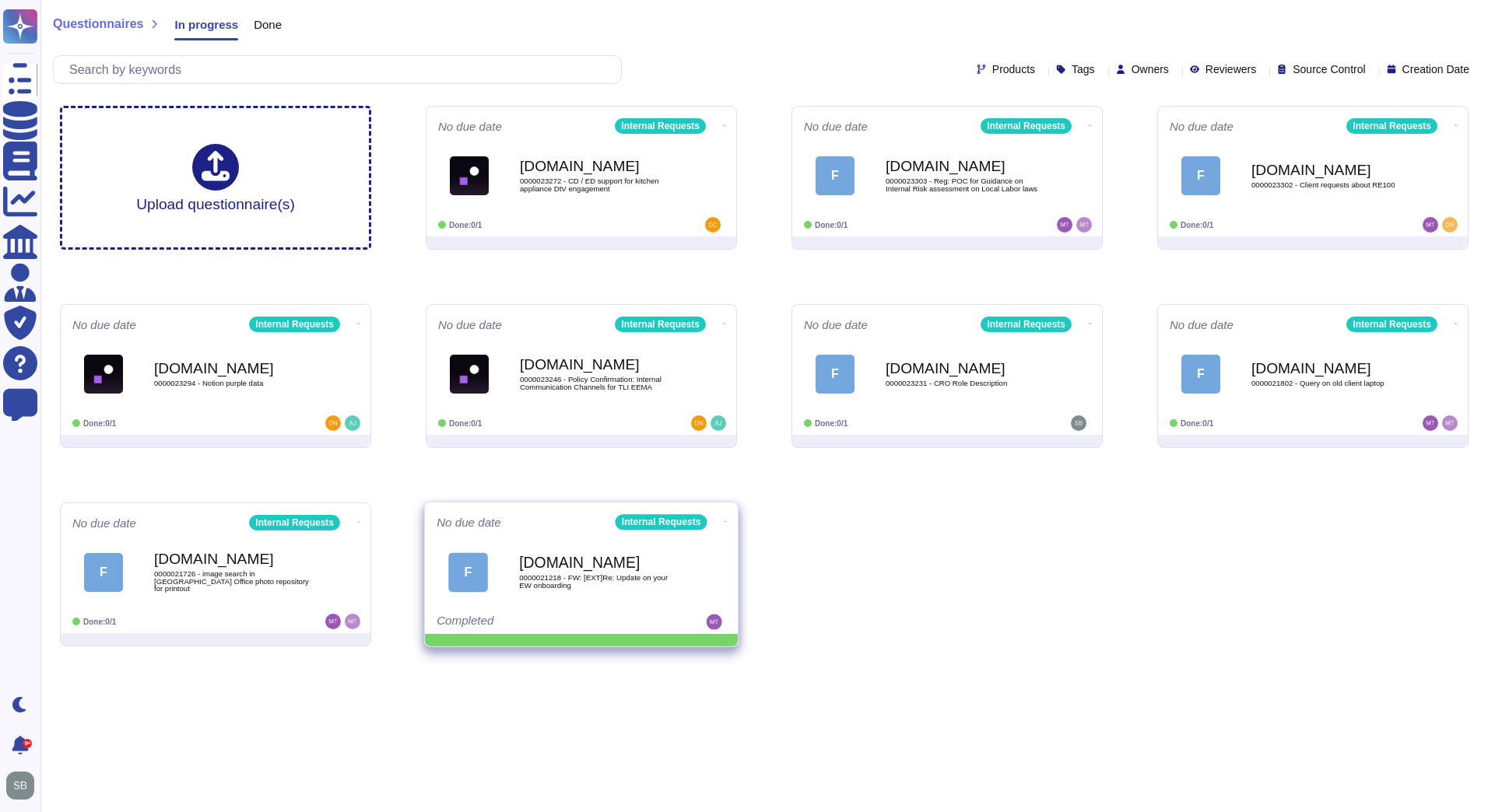
click at [725, 521] on icon at bounding box center [726, 521] width 3 height 1
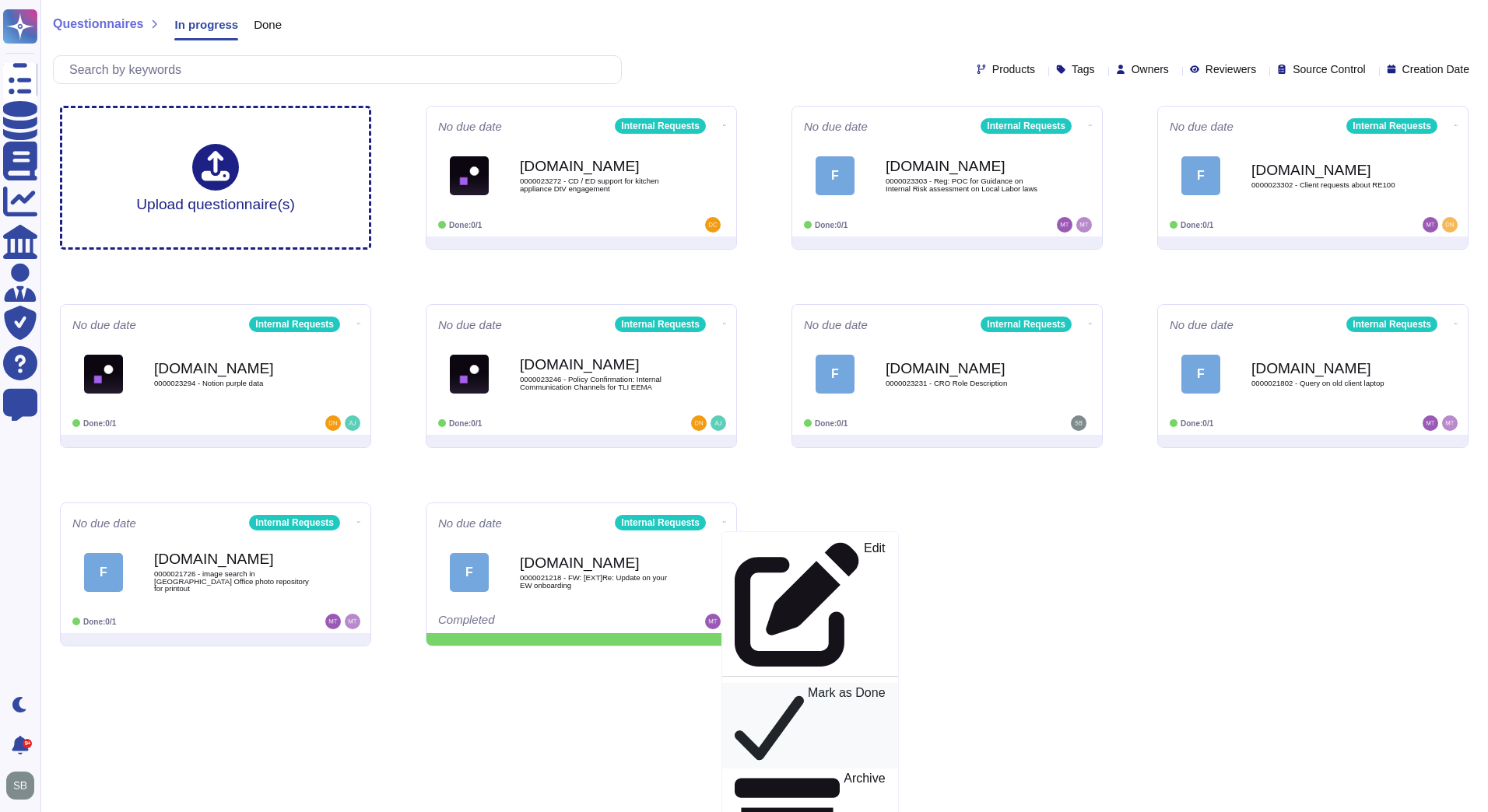
click at [738, 685] on div "Mark as Done" at bounding box center [809, 725] width 151 height 79
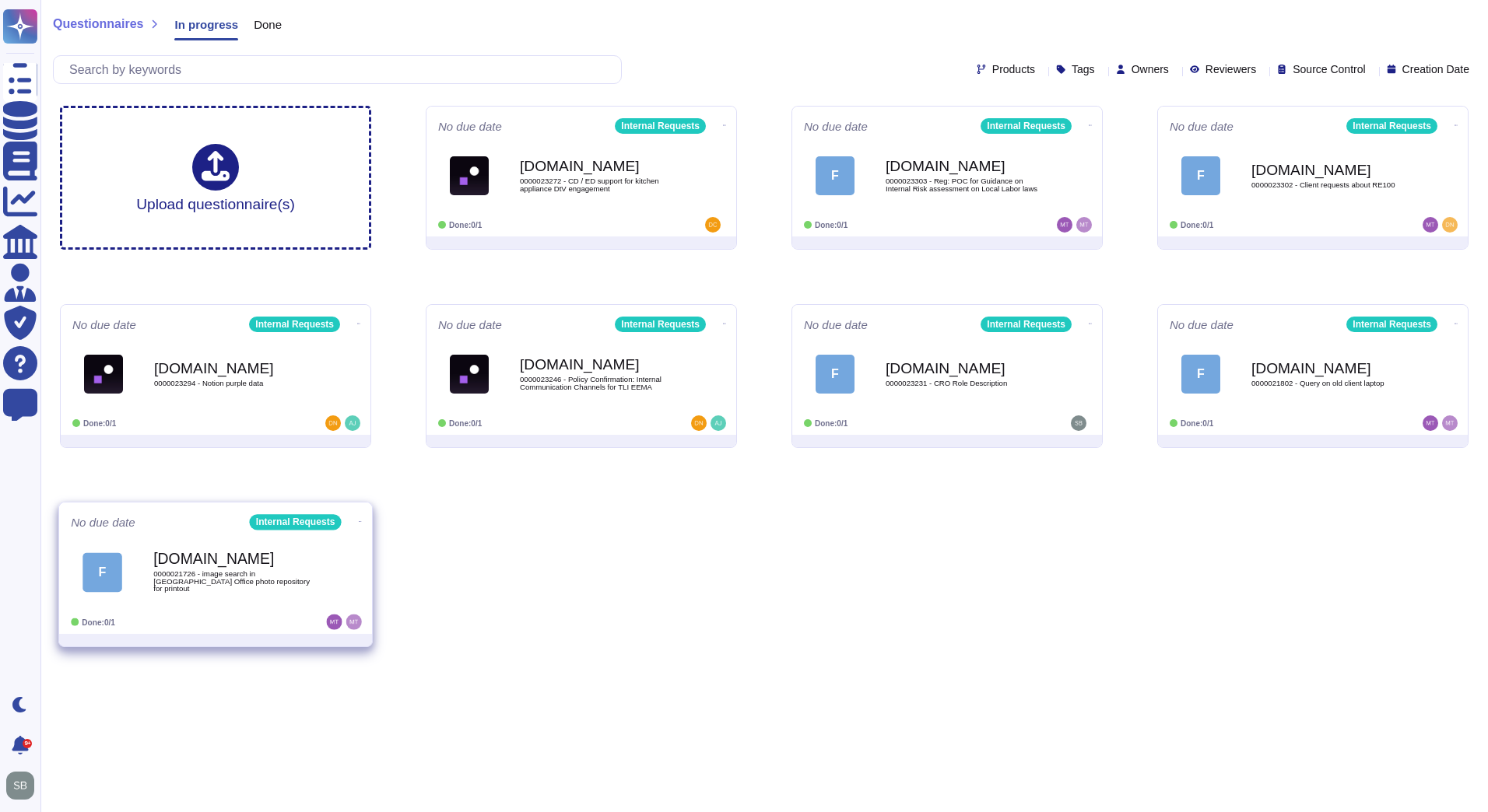
click at [358, 519] on icon at bounding box center [360, 521] width 3 height 4
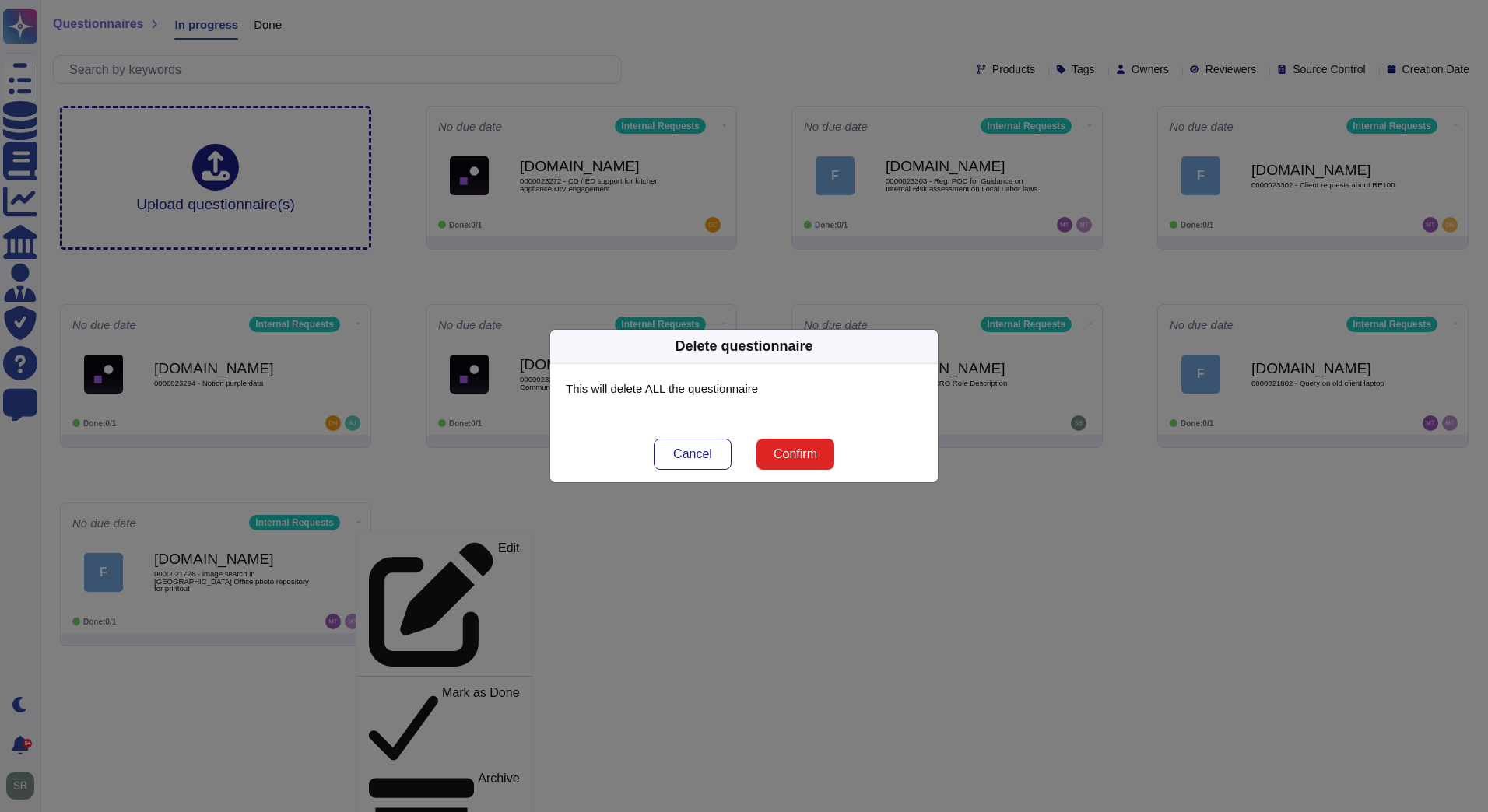
click at [795, 456] on span "Confirm" at bounding box center [795, 454] width 44 height 12
